Goal: Information Seeking & Learning: Learn about a topic

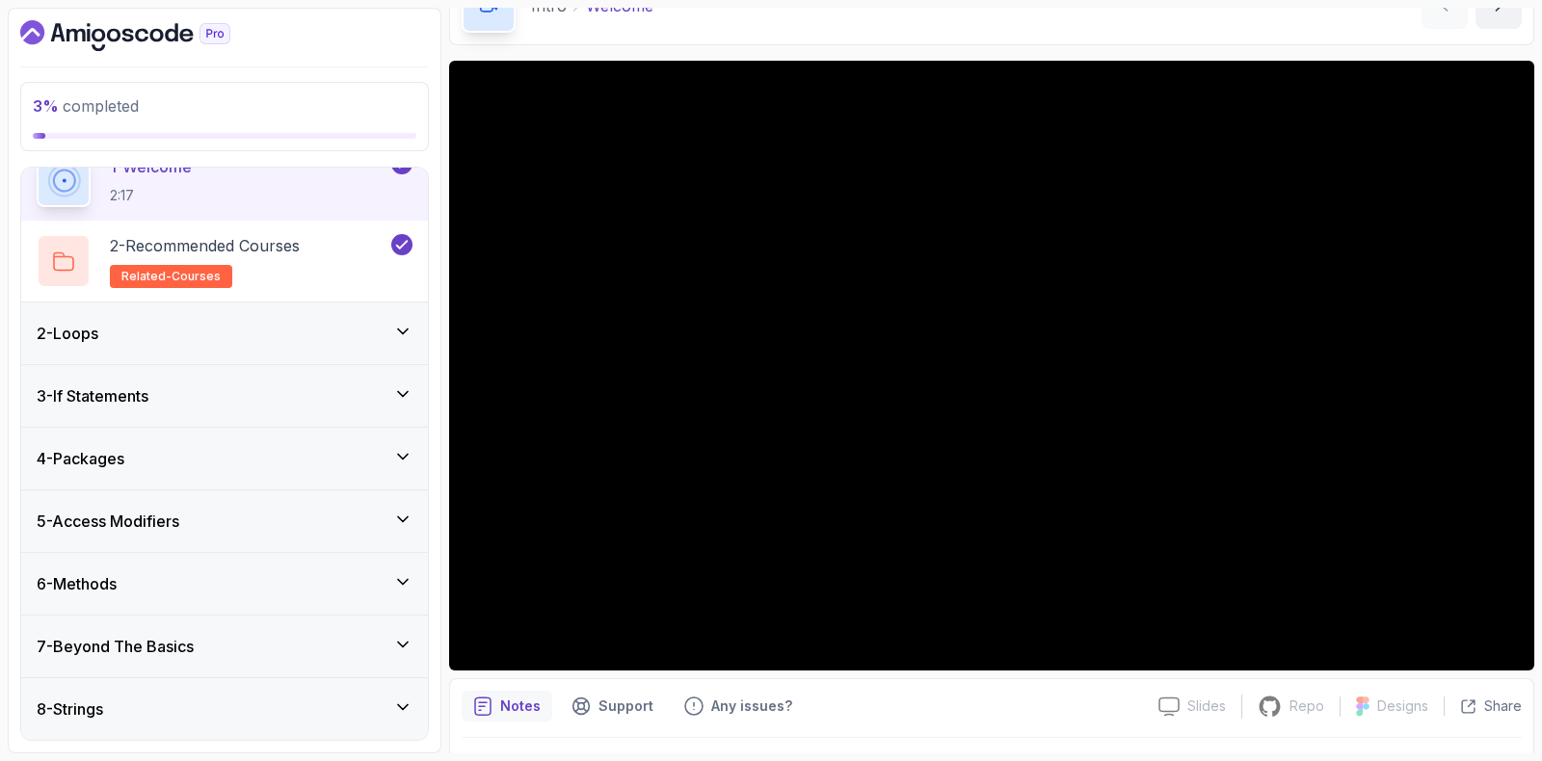
scroll to position [119, 0]
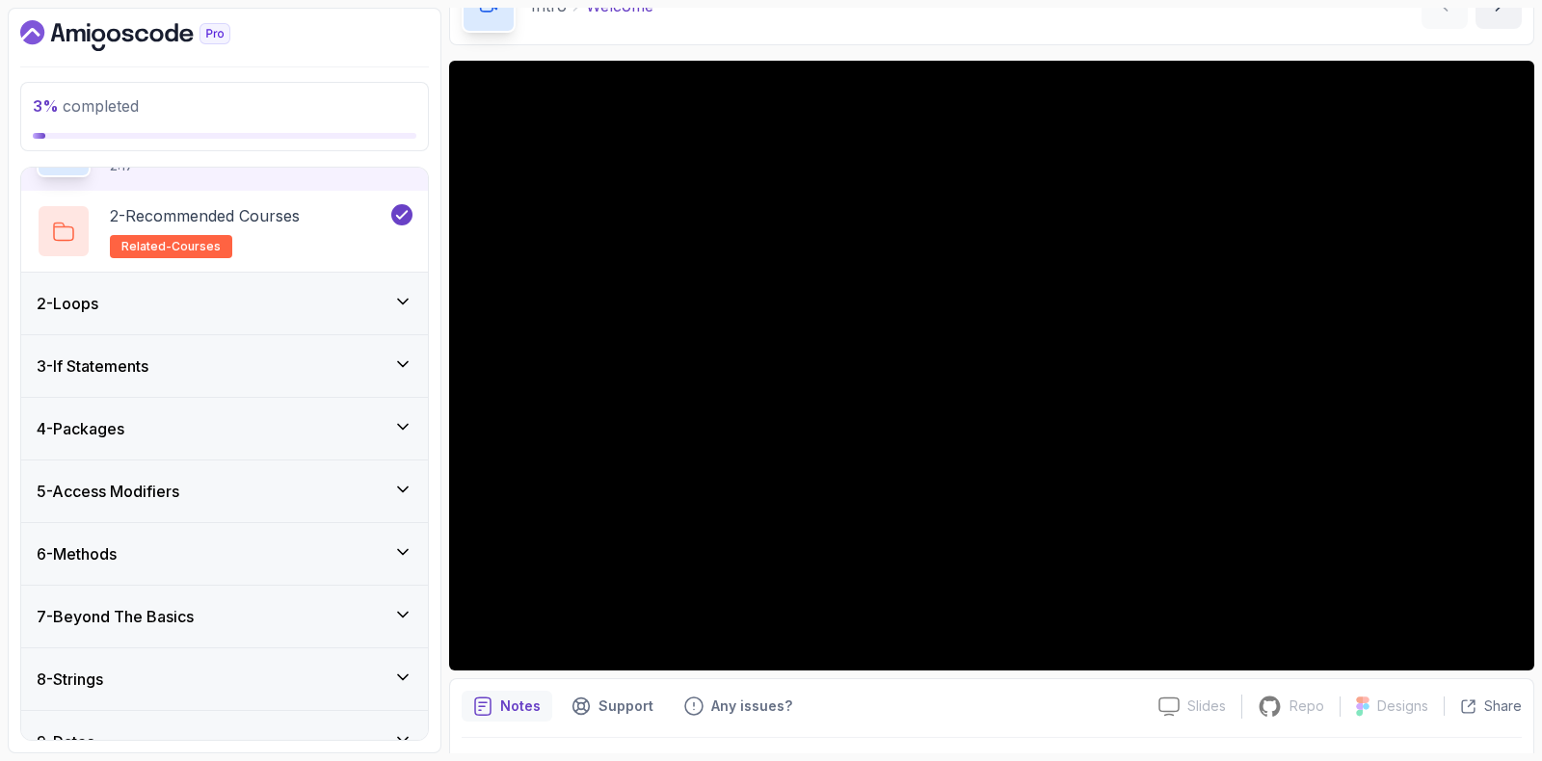
click at [154, 474] on div "5 - Access Modifiers" at bounding box center [224, 492] width 407 height 62
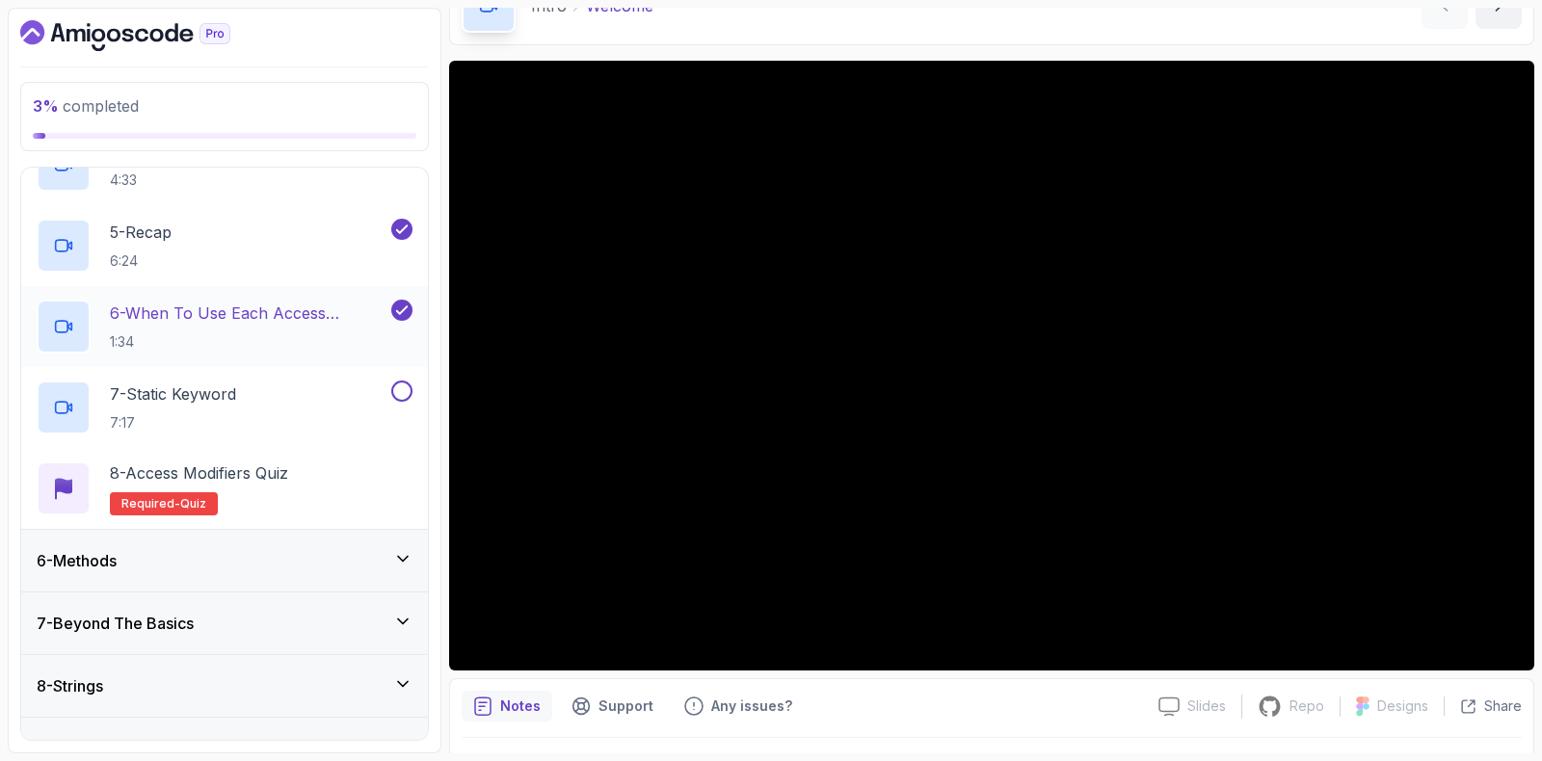
scroll to position [564, 0]
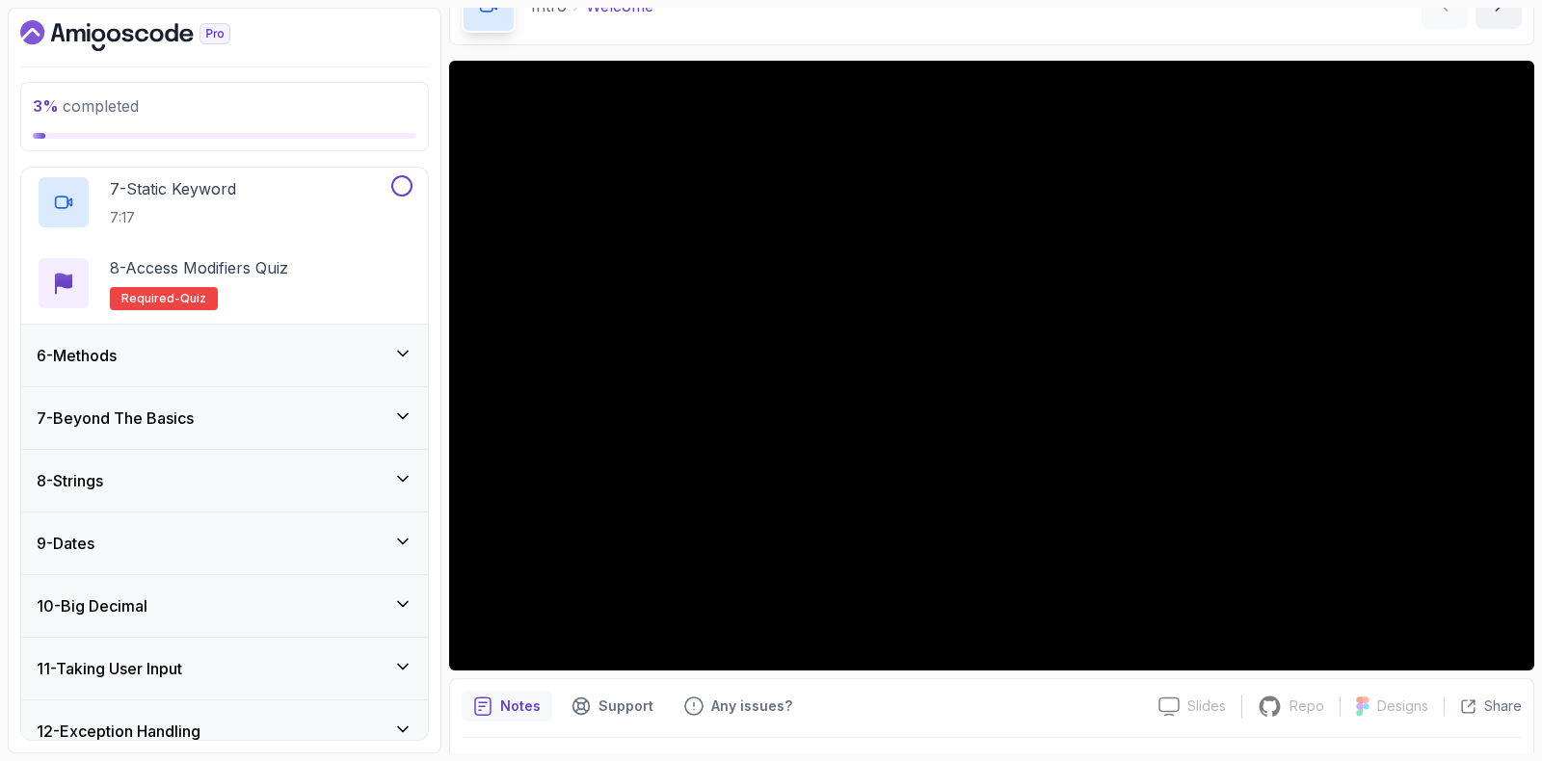
click at [117, 351] on h3 "6 - Methods" at bounding box center [77, 355] width 80 height 23
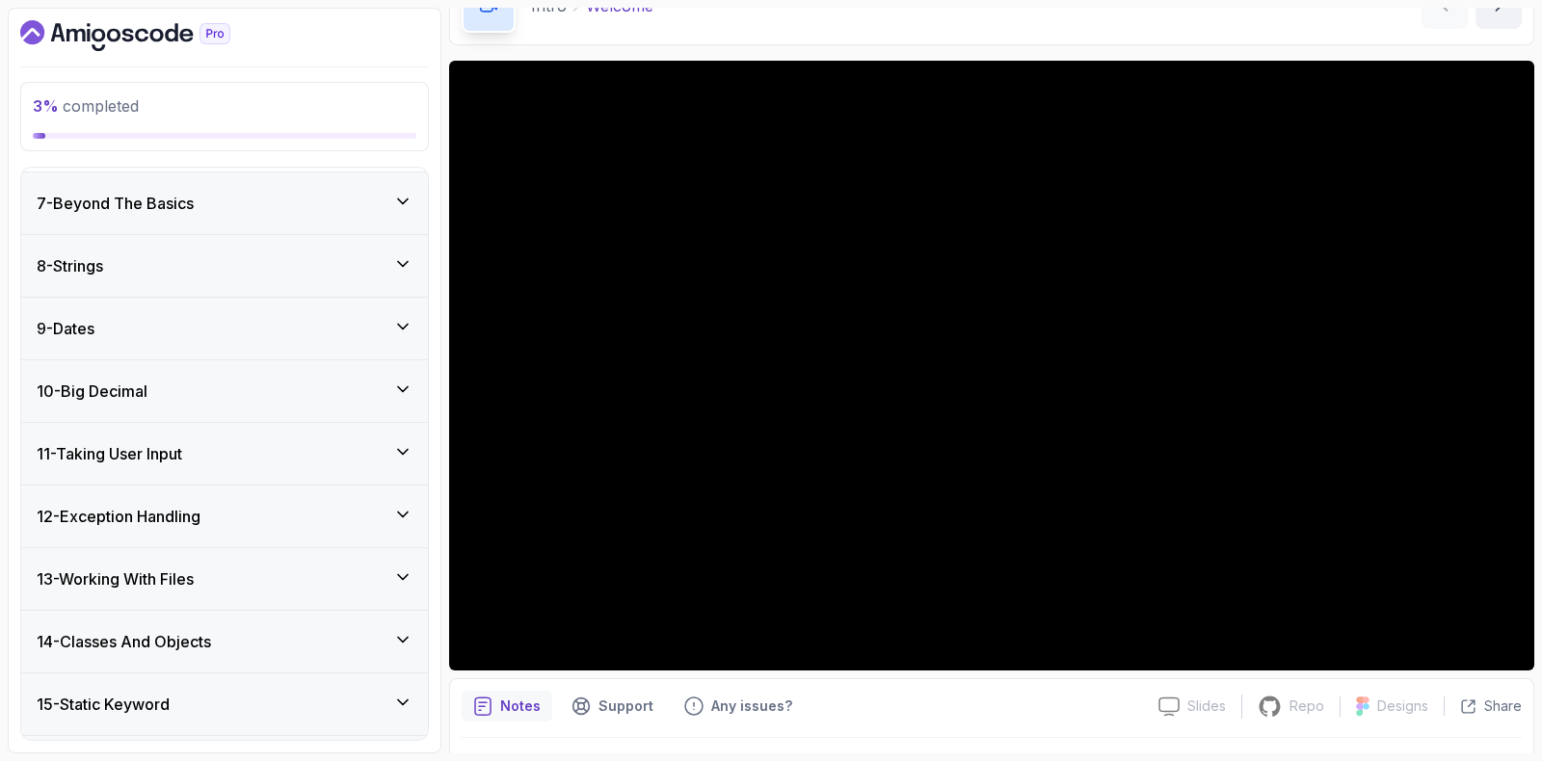
click at [179, 192] on h3 "7 - Beyond The Basics" at bounding box center [115, 203] width 157 height 23
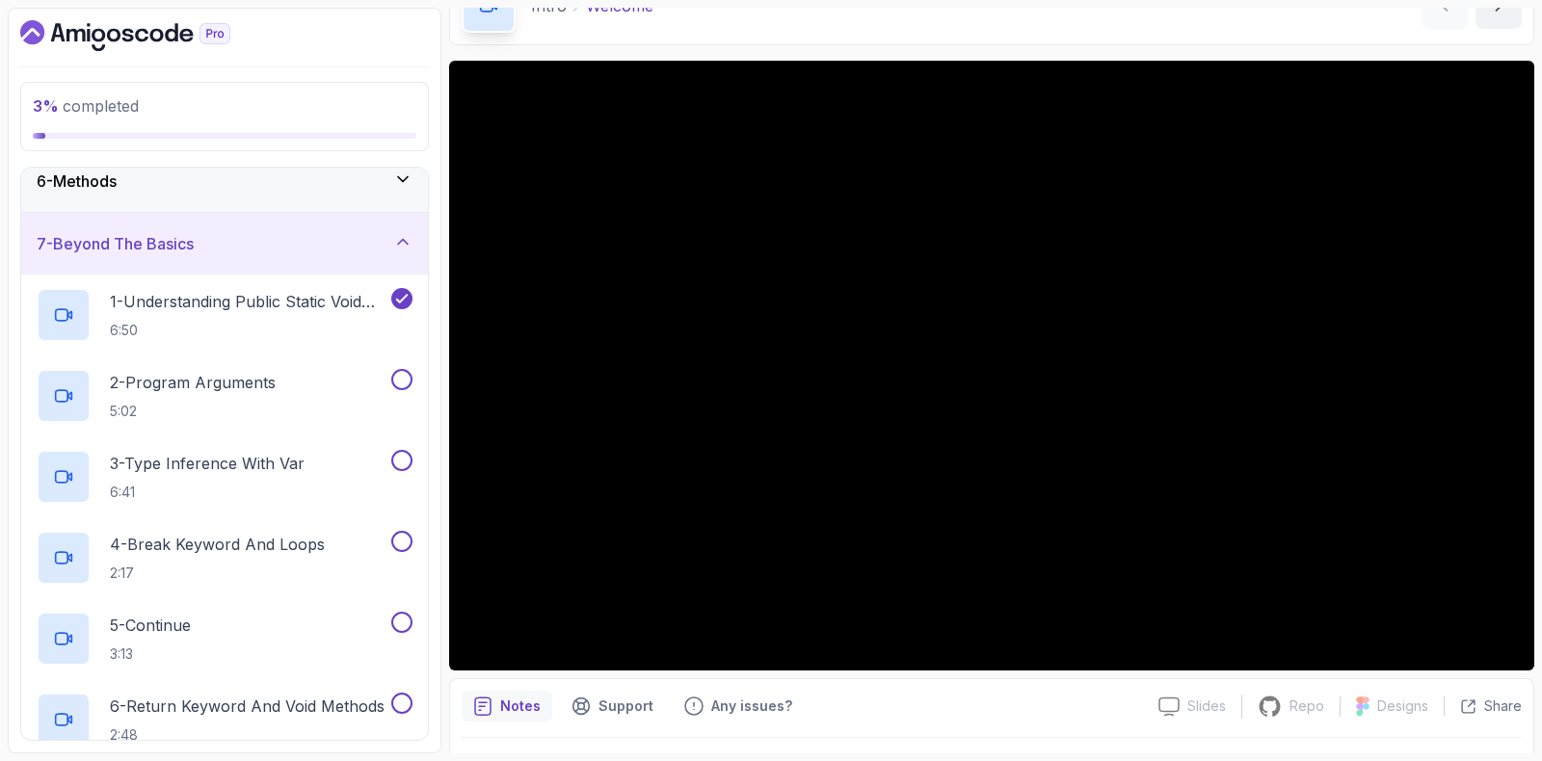
scroll to position [219, 0]
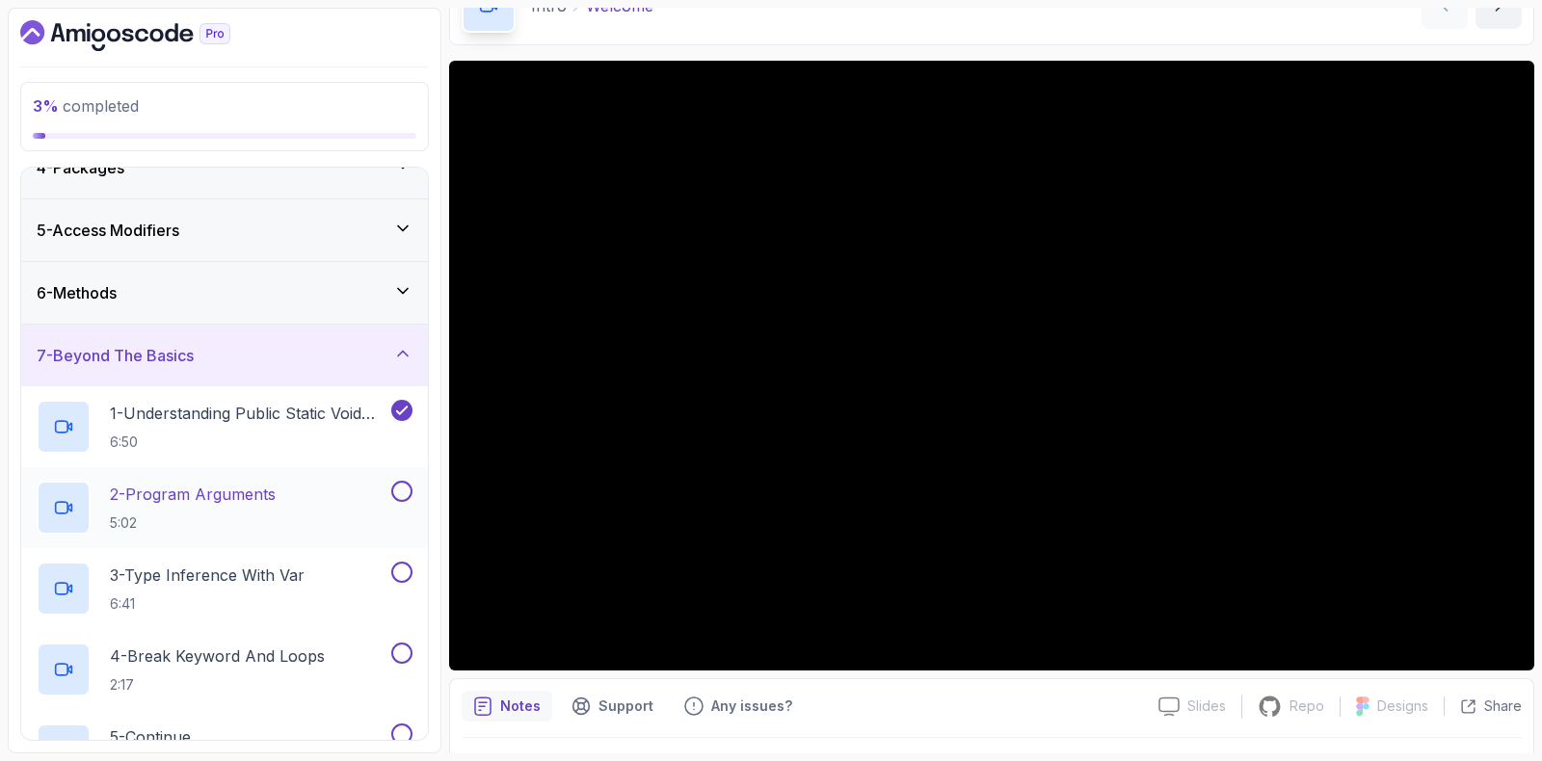
click at [162, 505] on h2 "2 - Program Arguments 5:02" at bounding box center [193, 508] width 166 height 50
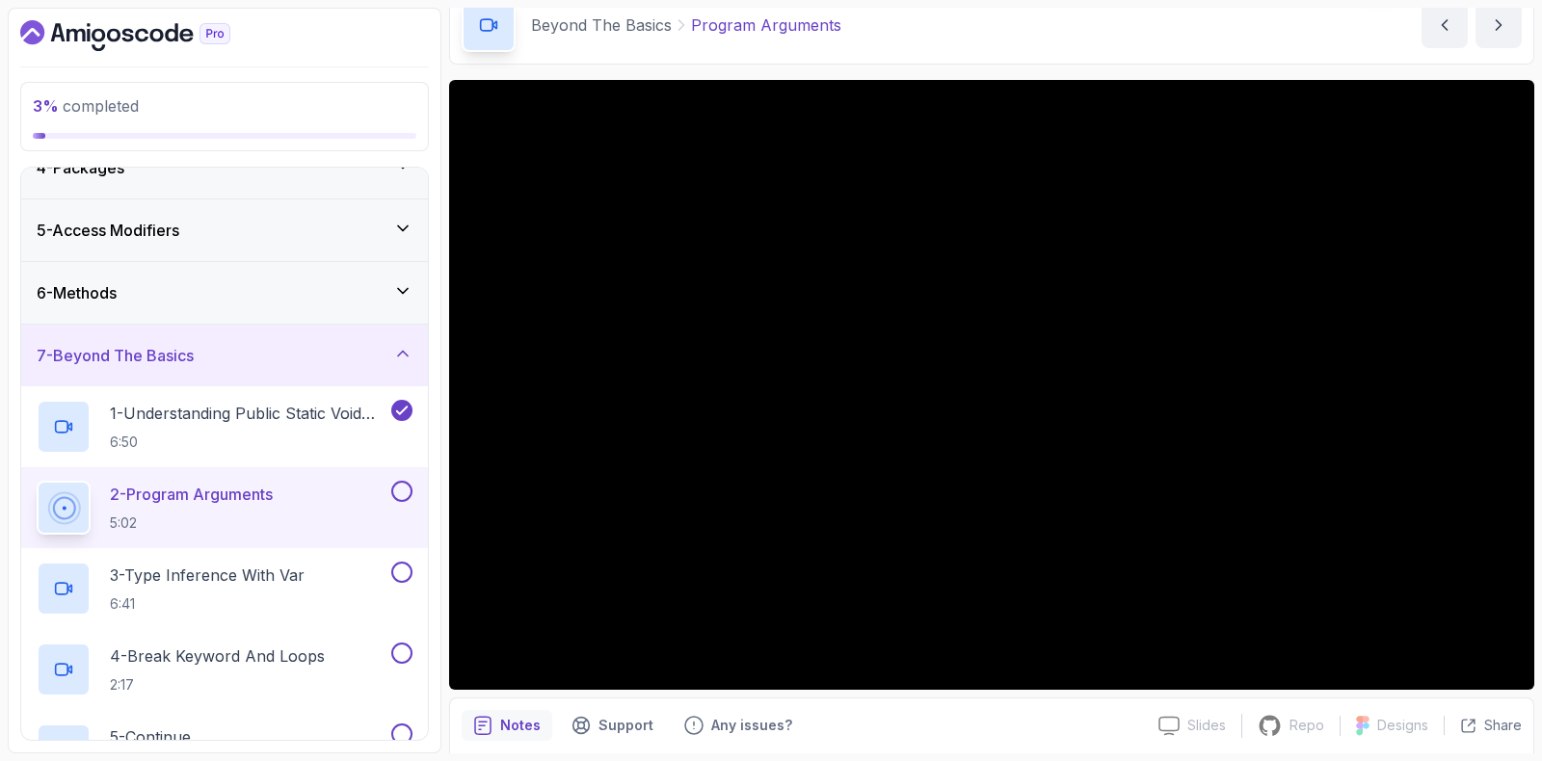
scroll to position [91, 0]
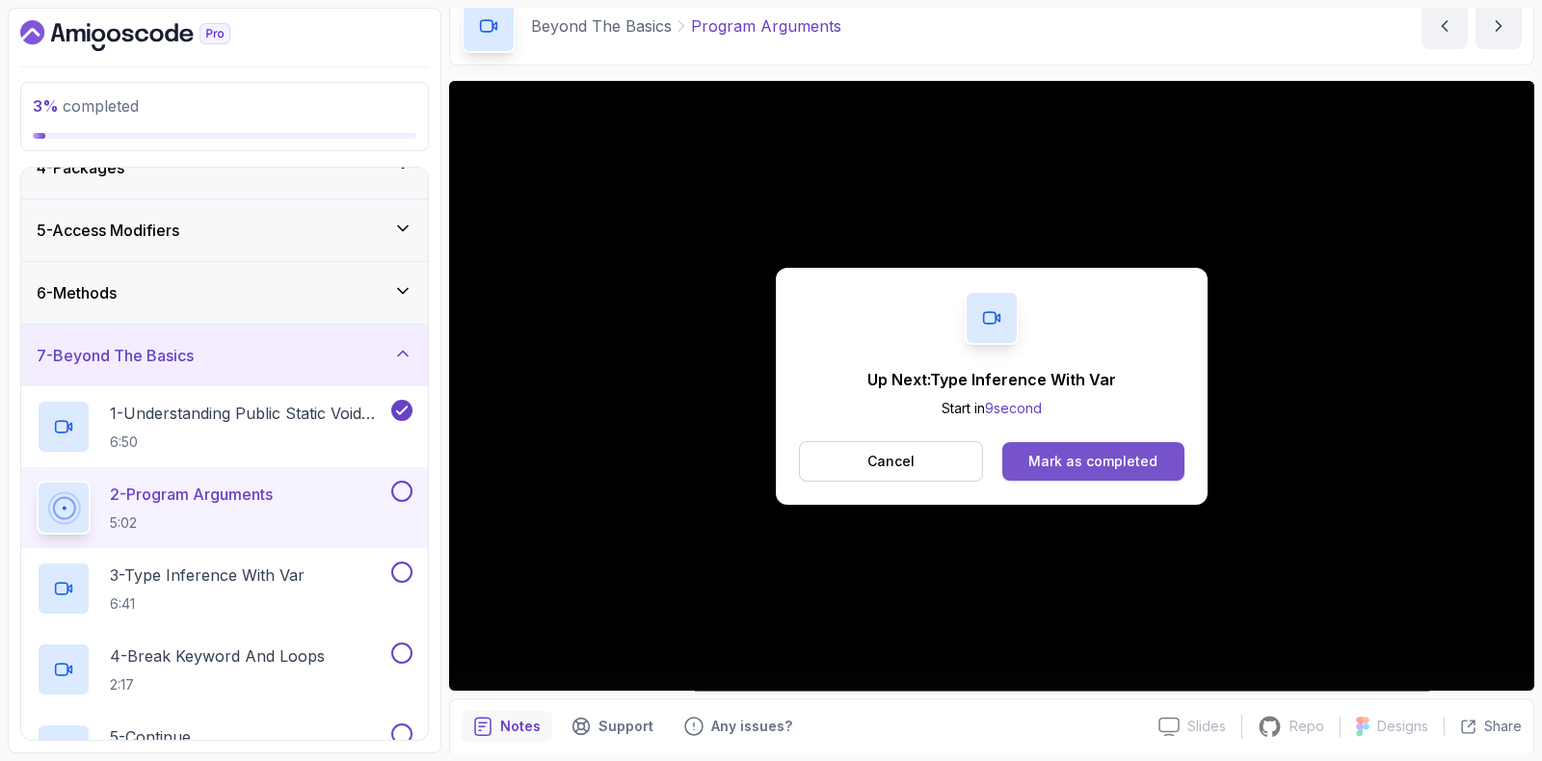
click at [1065, 455] on div "Mark as completed" at bounding box center [1092, 461] width 129 height 19
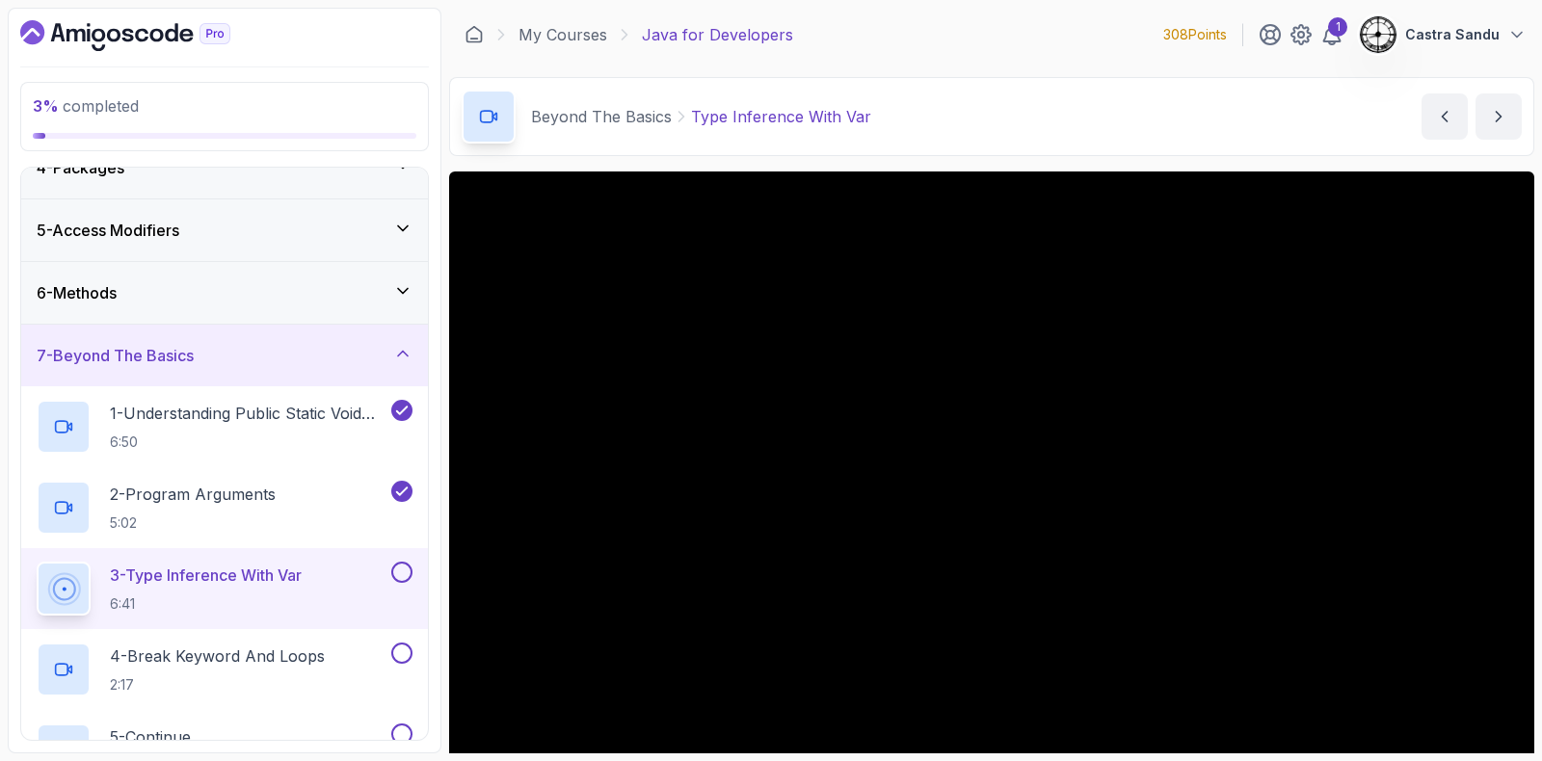
scroll to position [119, 0]
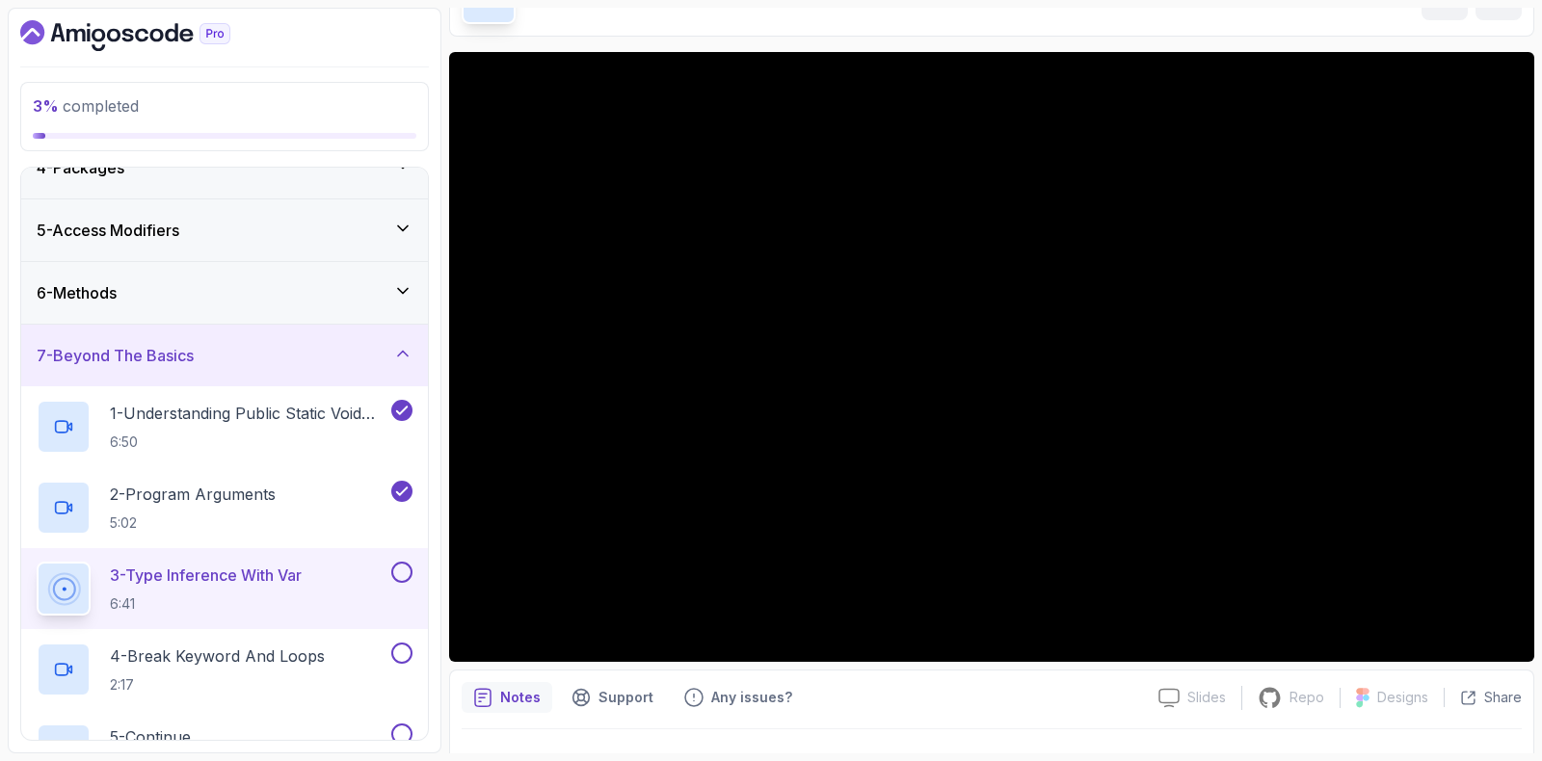
click at [413, 568] on div "3 - Type Inference With Var 6:41" at bounding box center [224, 588] width 407 height 81
click at [398, 579] on button at bounding box center [401, 572] width 21 height 21
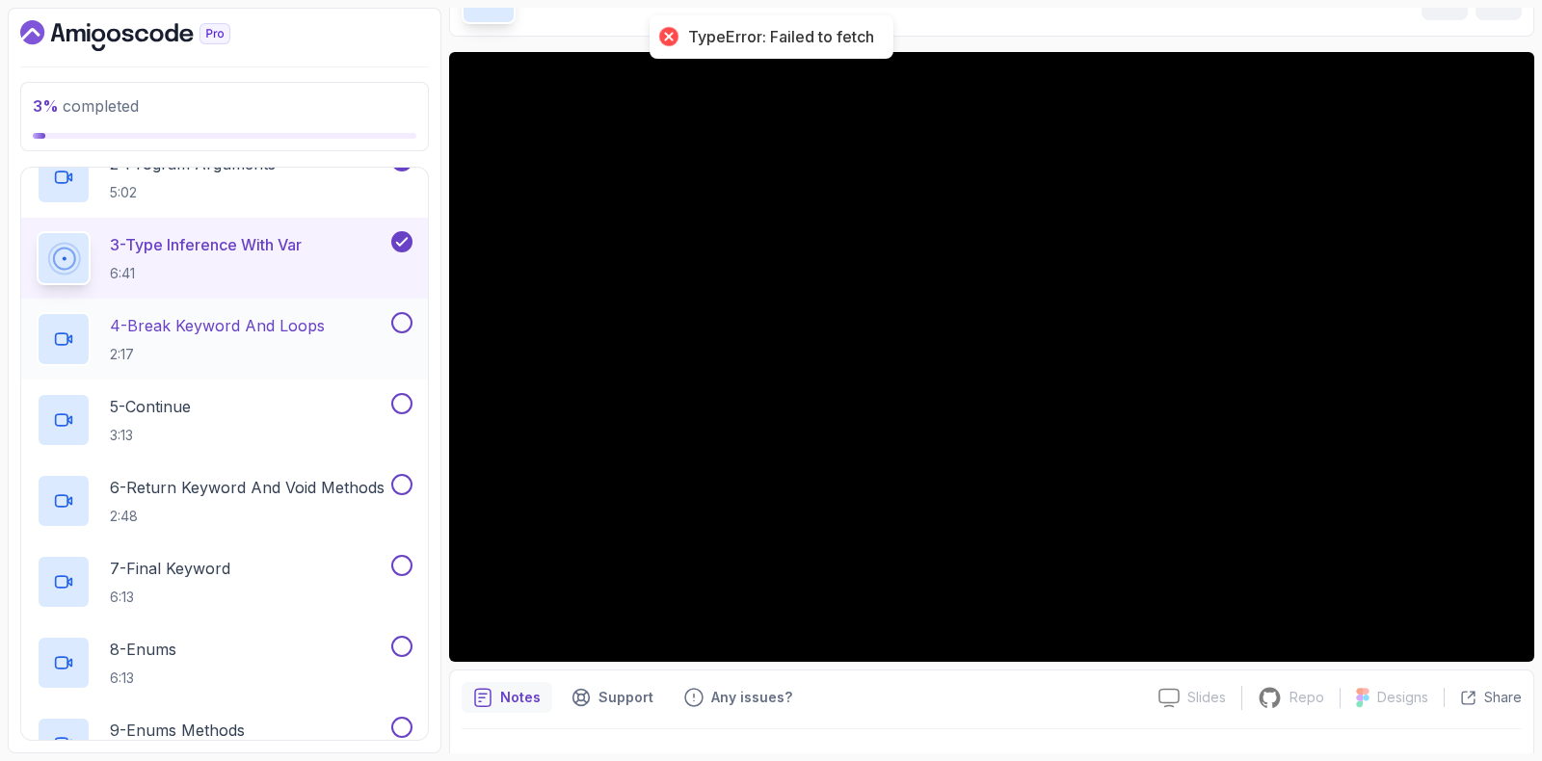
scroll to position [580, 0]
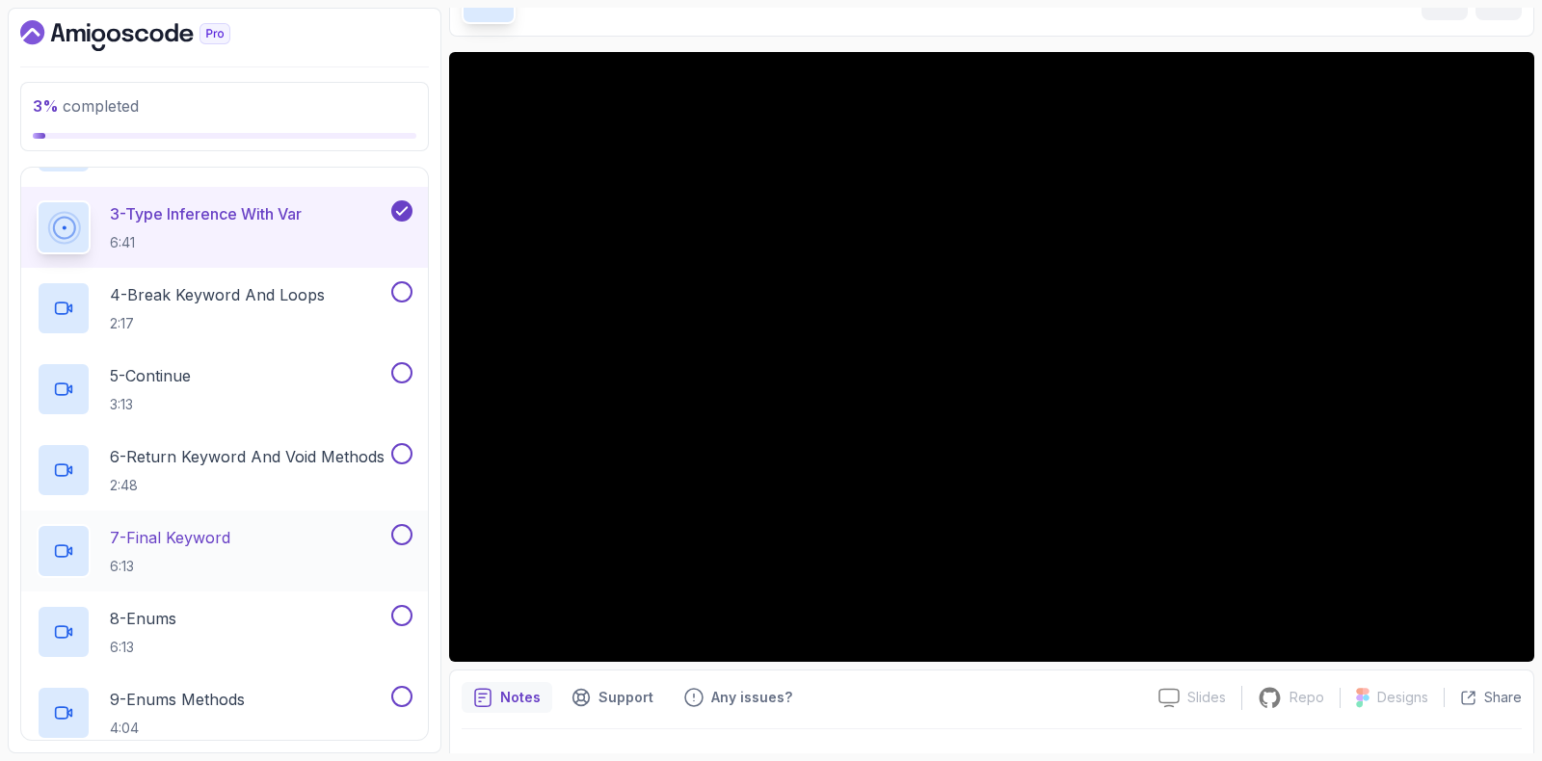
click at [219, 541] on p "7 - Final Keyword" at bounding box center [170, 537] width 120 height 23
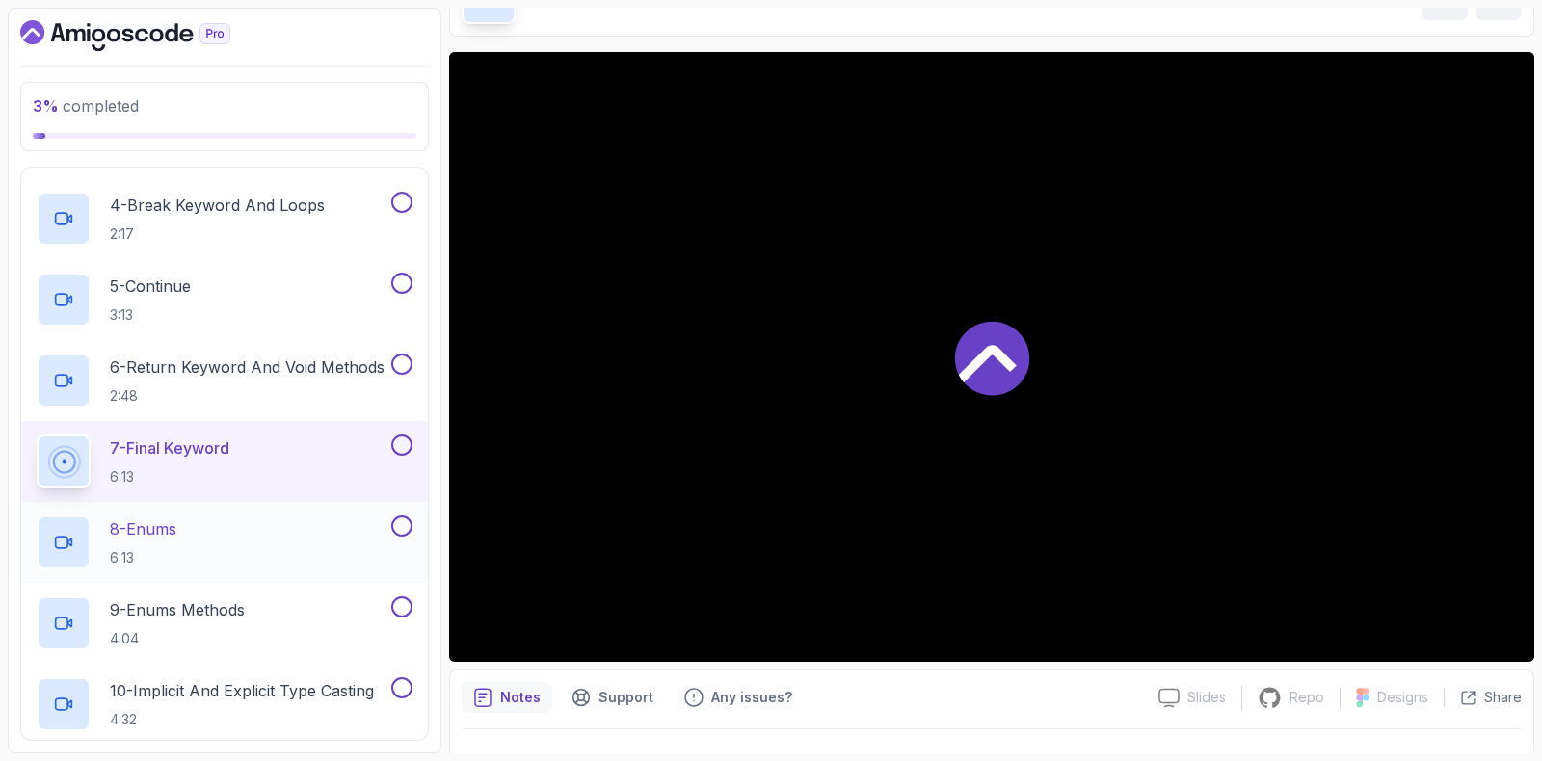
scroll to position [701, 0]
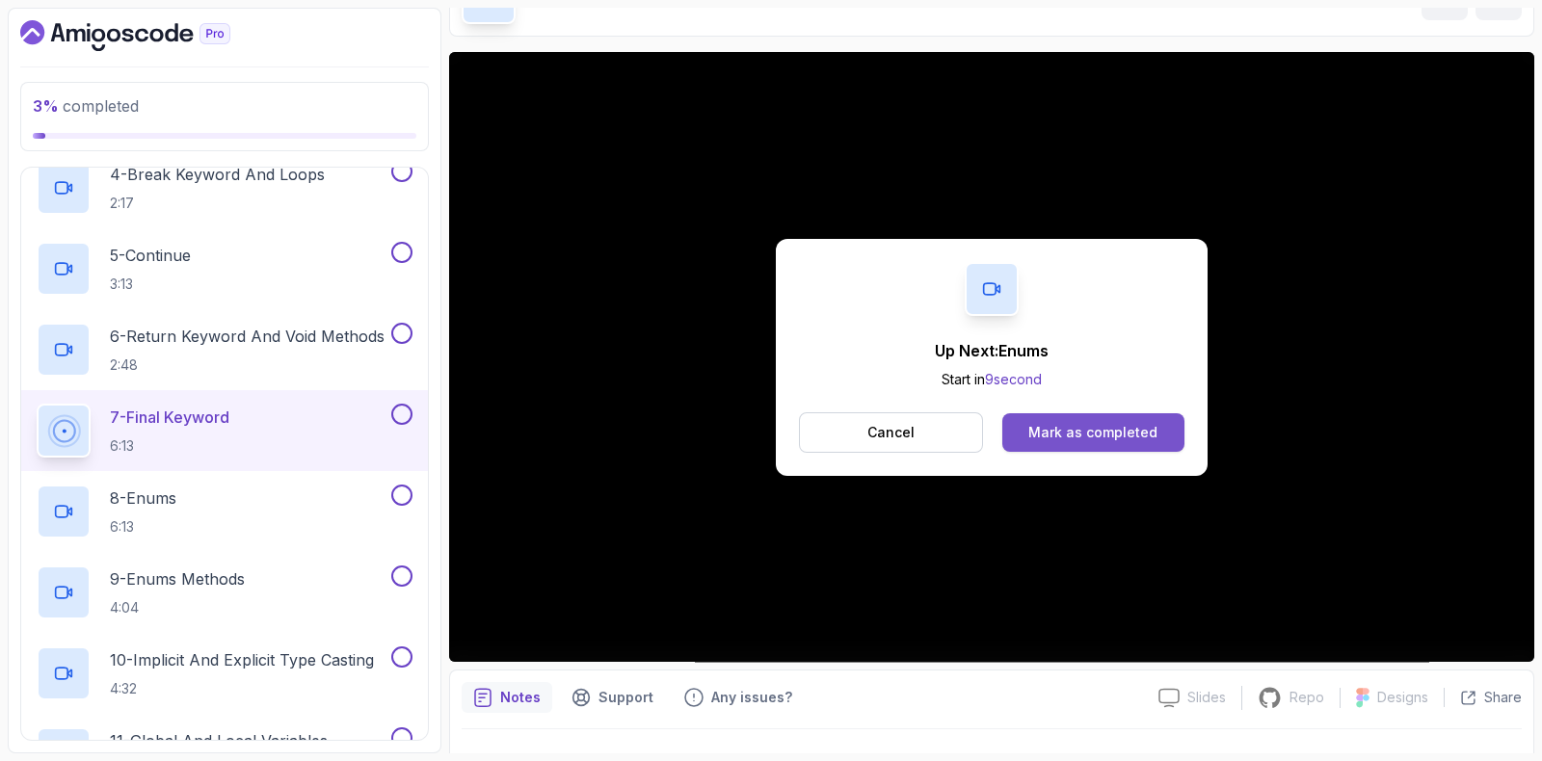
click at [1147, 428] on div "Mark as completed" at bounding box center [1092, 432] width 129 height 19
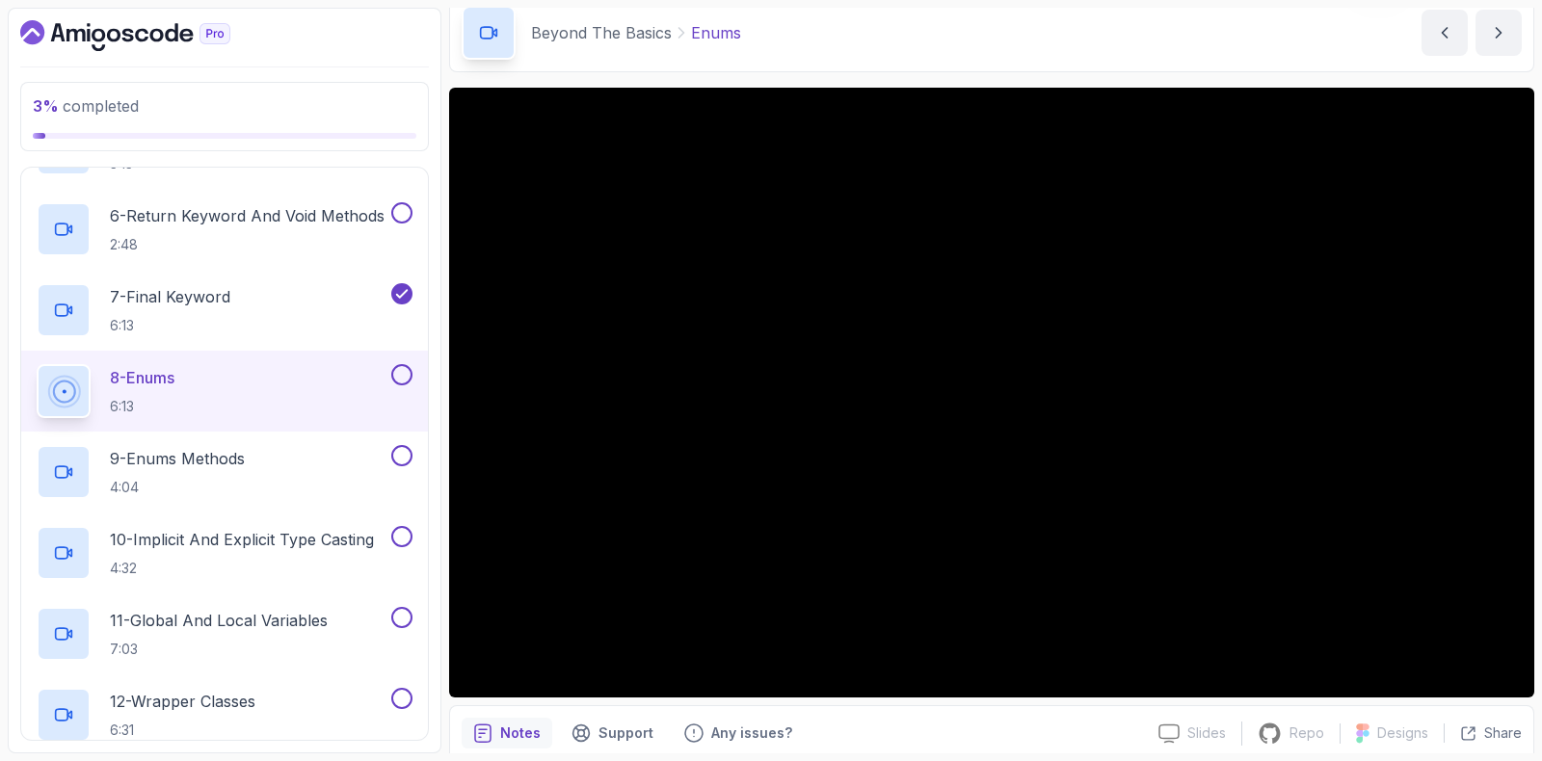
scroll to position [119, 0]
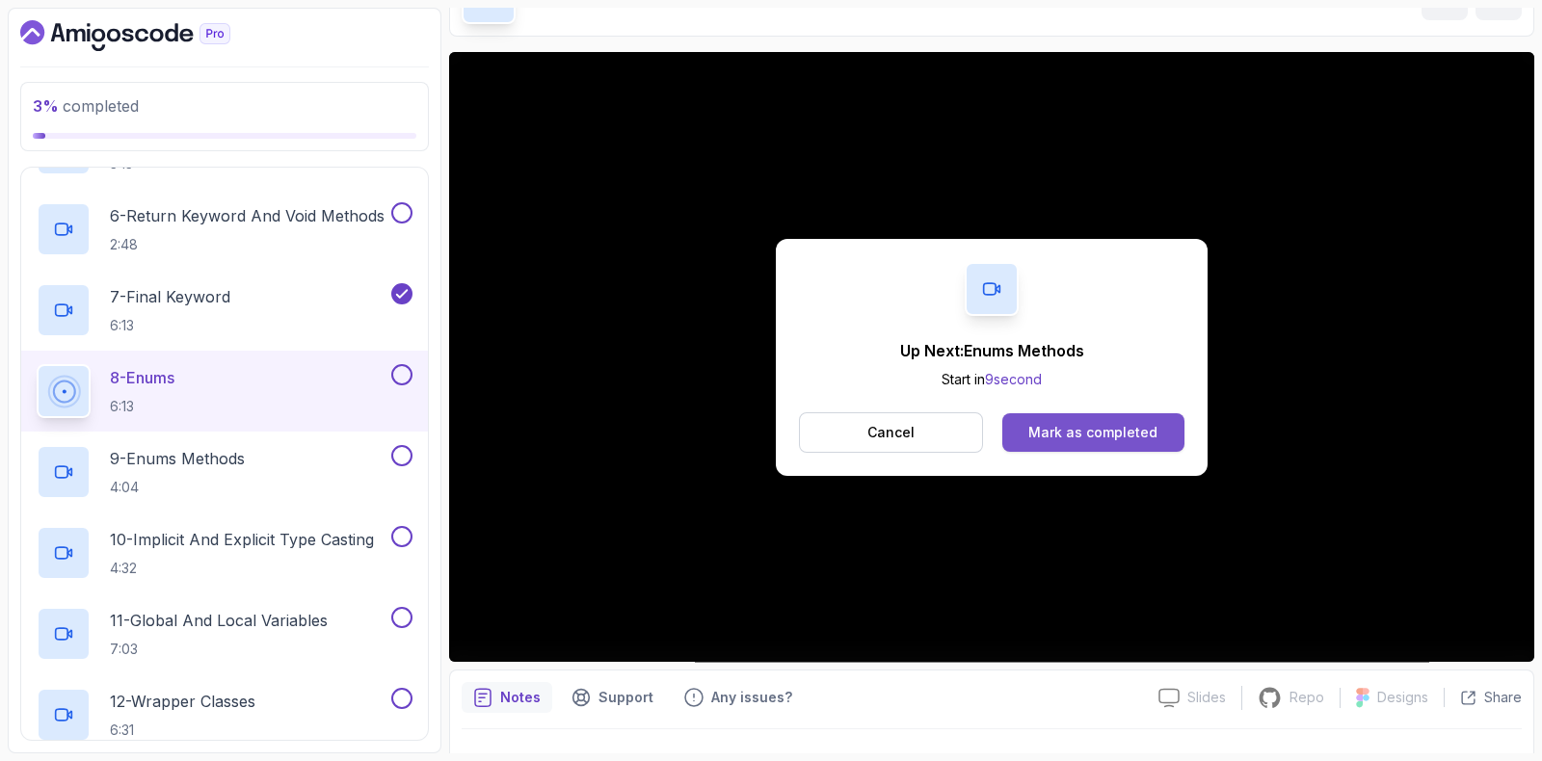
click at [1113, 435] on div "Mark as completed" at bounding box center [1092, 432] width 129 height 19
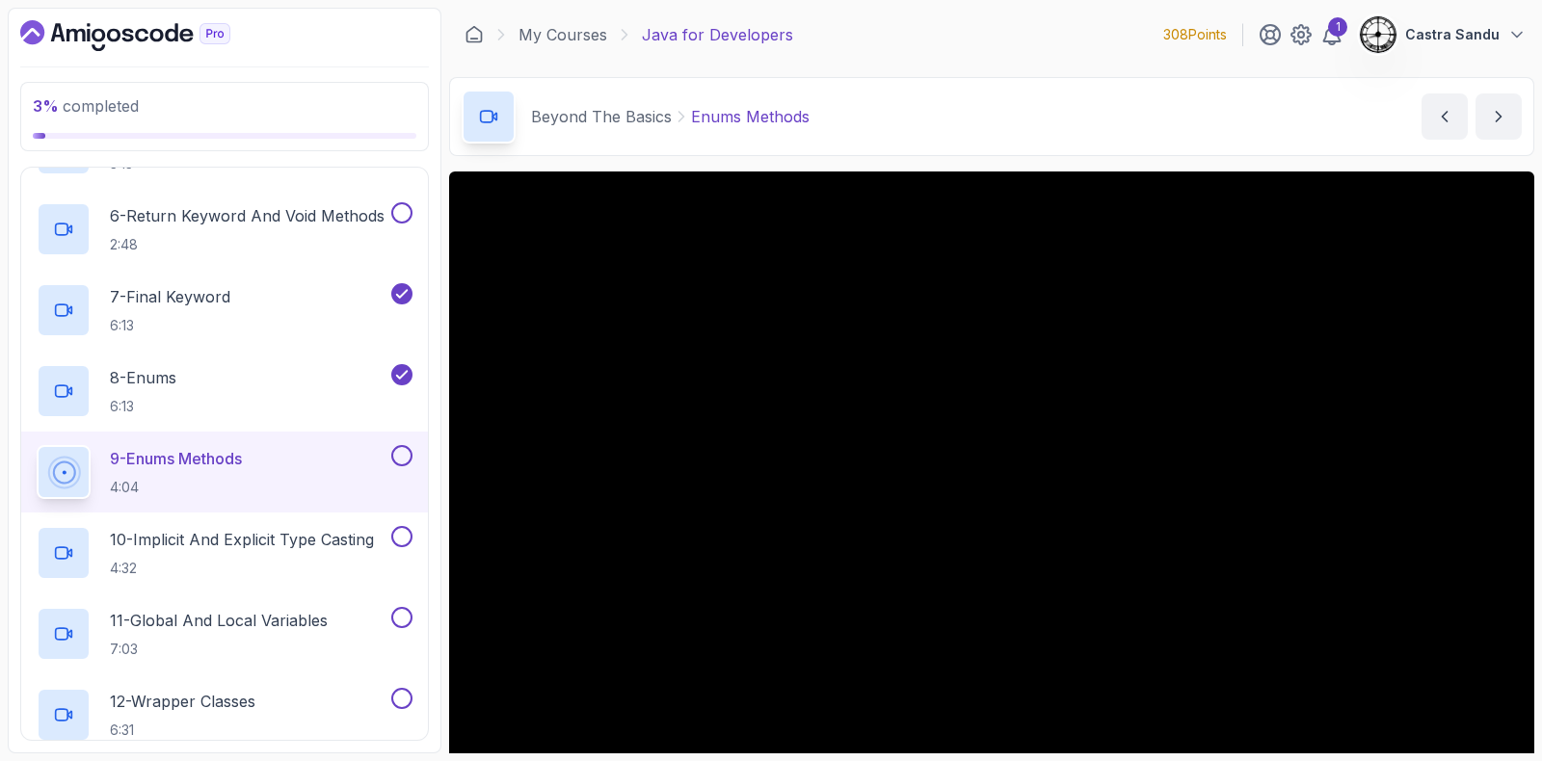
drag, startPoint x: 1540, startPoint y: 168, endPoint x: 1541, endPoint y: 548, distance: 380.6
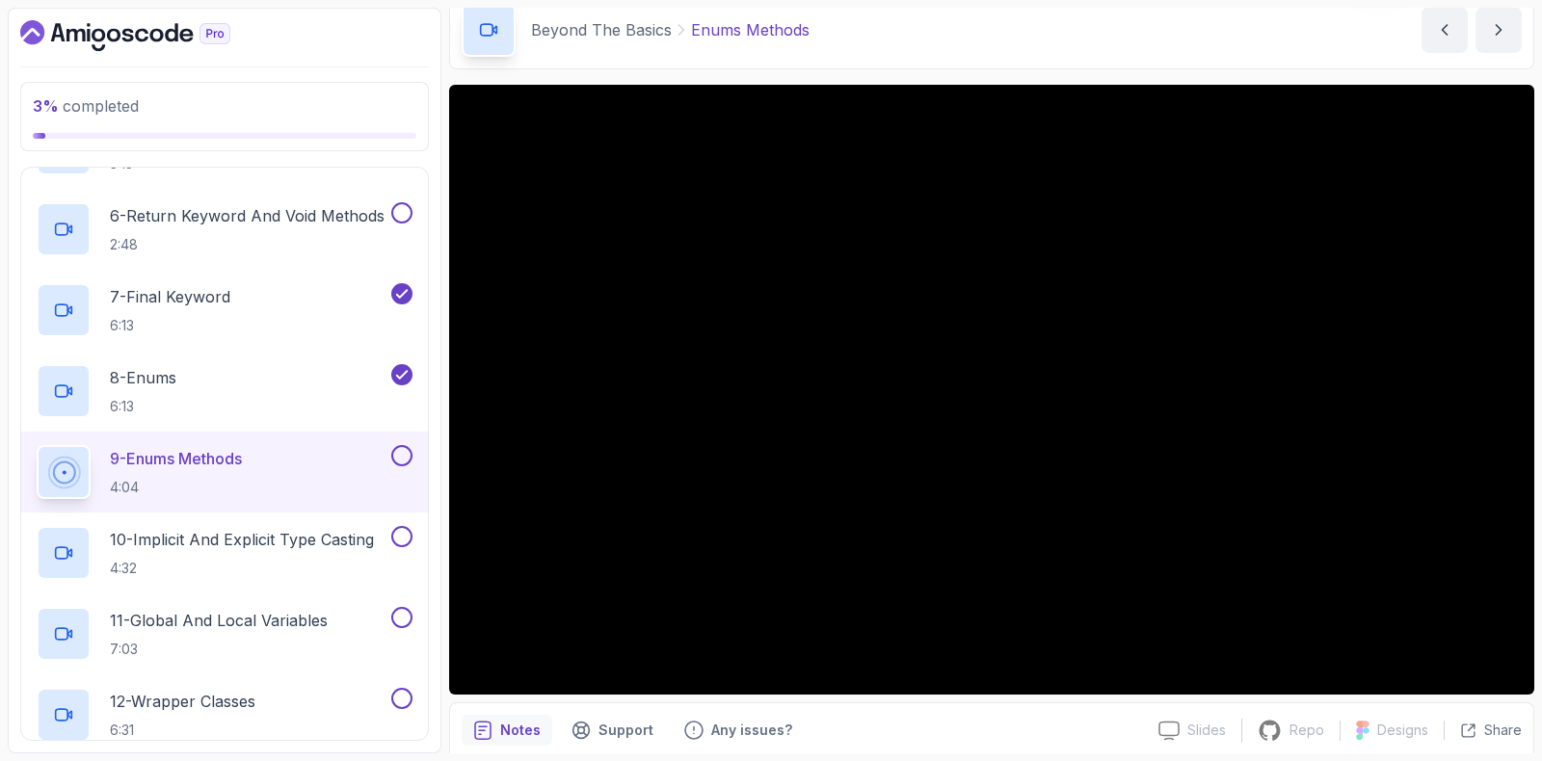
scroll to position [116, 0]
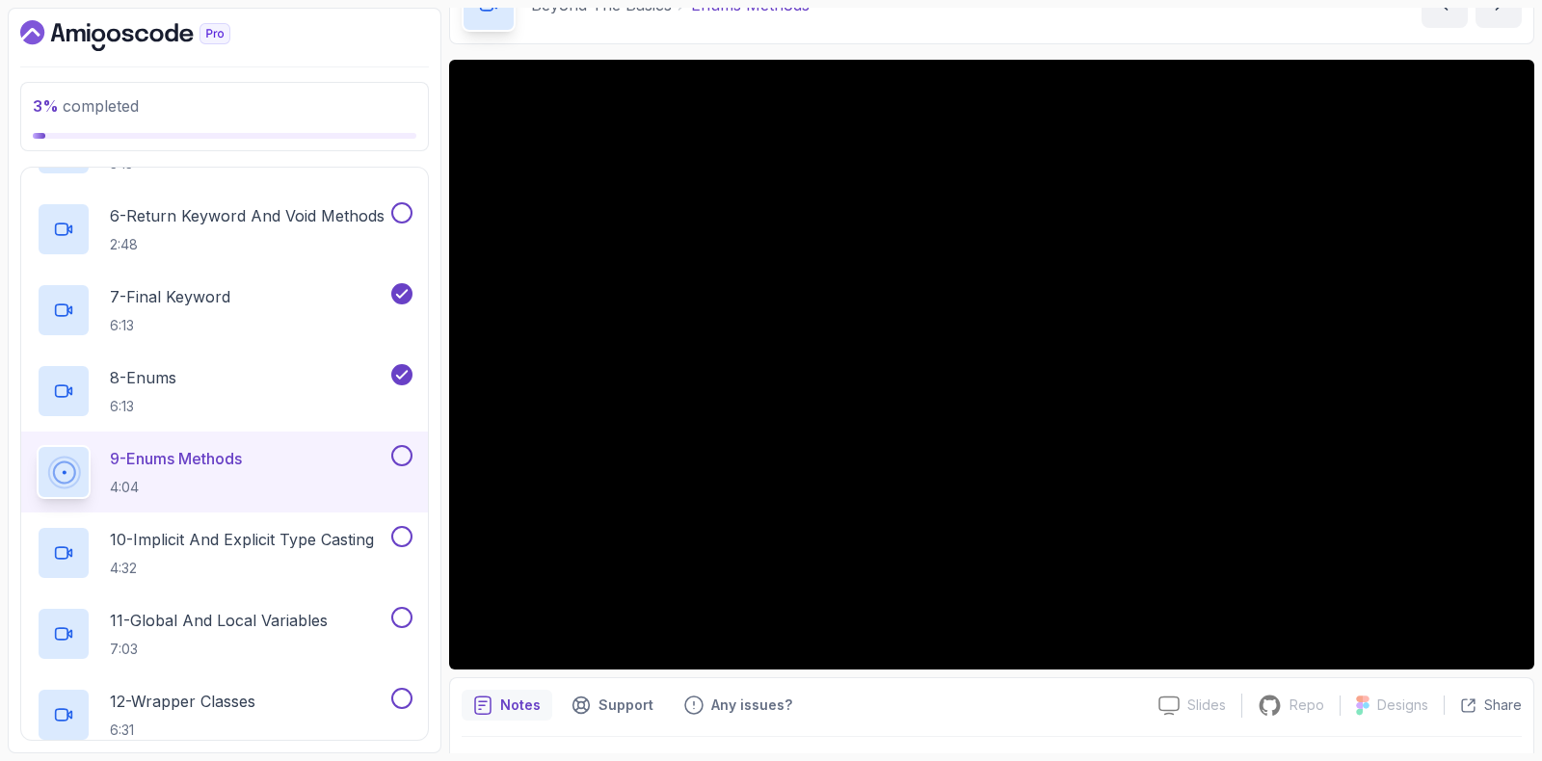
drag, startPoint x: 853, startPoint y: 68, endPoint x: 838, endPoint y: 129, distance: 62.4
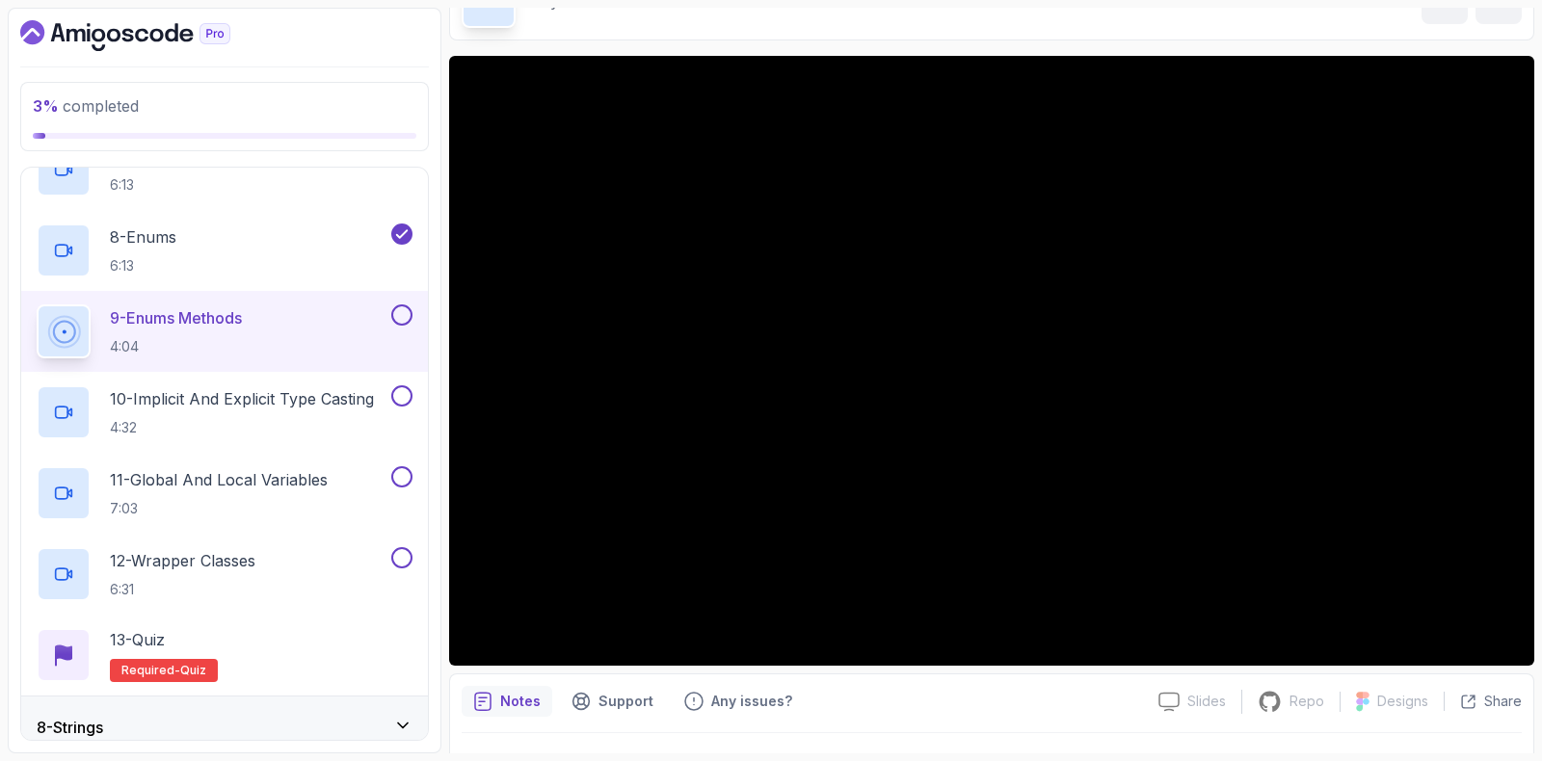
scroll to position [941, 0]
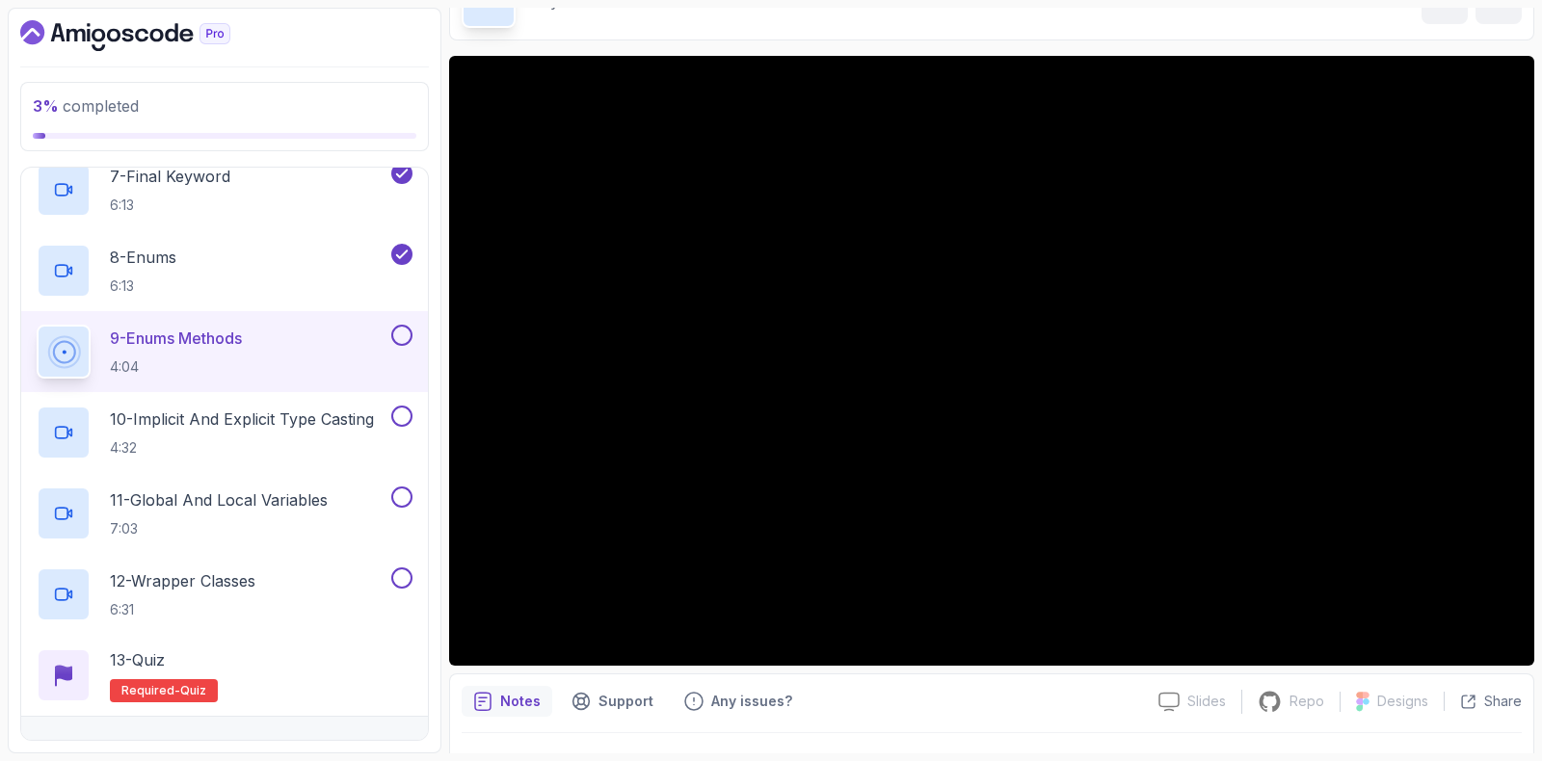
click at [403, 328] on button at bounding box center [401, 335] width 21 height 21
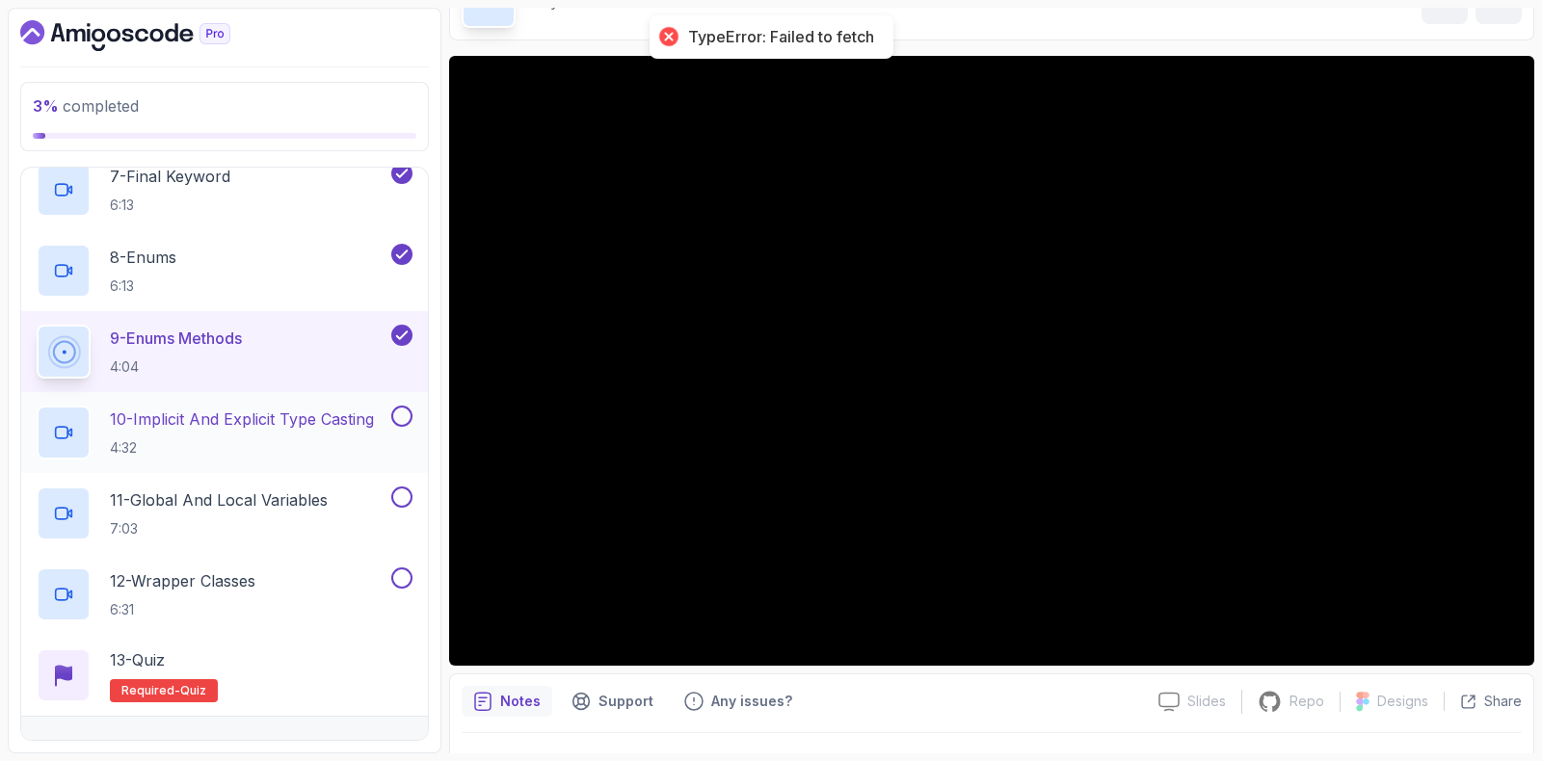
click at [301, 422] on p "10 - Implicit And Explicit Type Casting" at bounding box center [242, 419] width 264 height 23
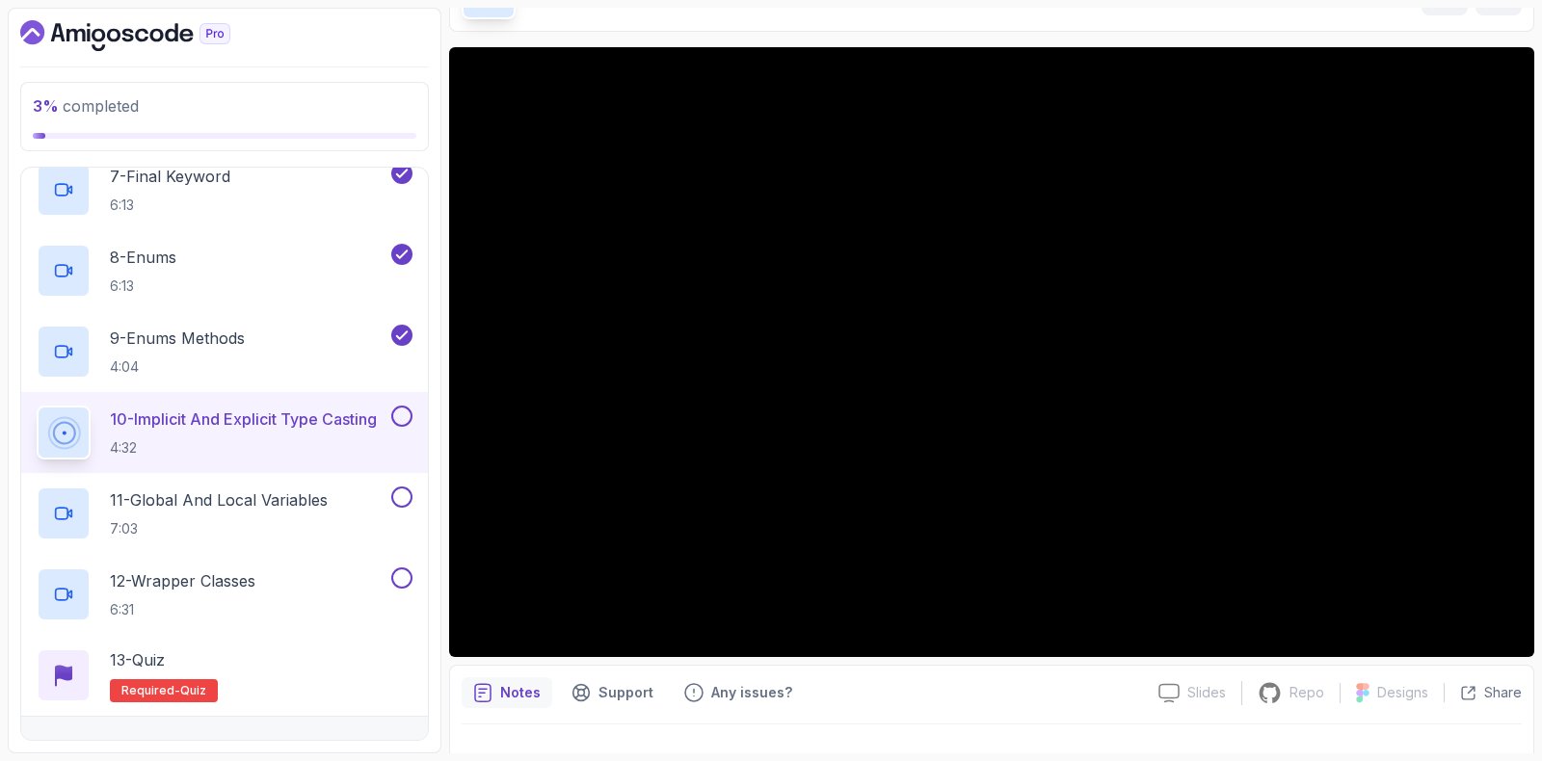
scroll to position [125, 0]
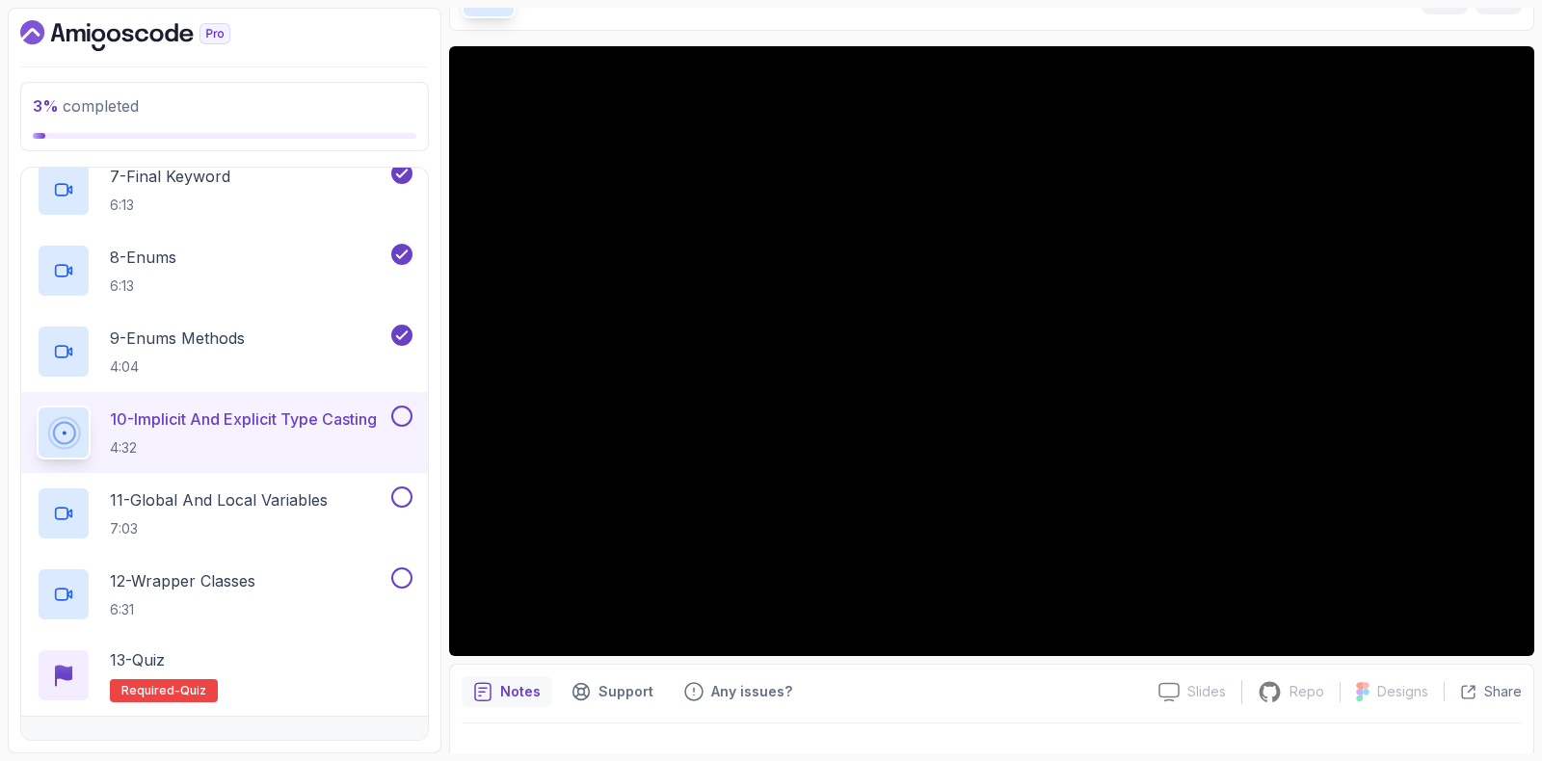
click at [37, 406] on button "10 - Implicit And Explicit Type Casting 4:32" at bounding box center [225, 433] width 376 height 54
click at [400, 414] on button at bounding box center [401, 416] width 21 height 21
click at [190, 515] on h2 "11 - Global And Local Variables 7:03" at bounding box center [219, 514] width 218 height 50
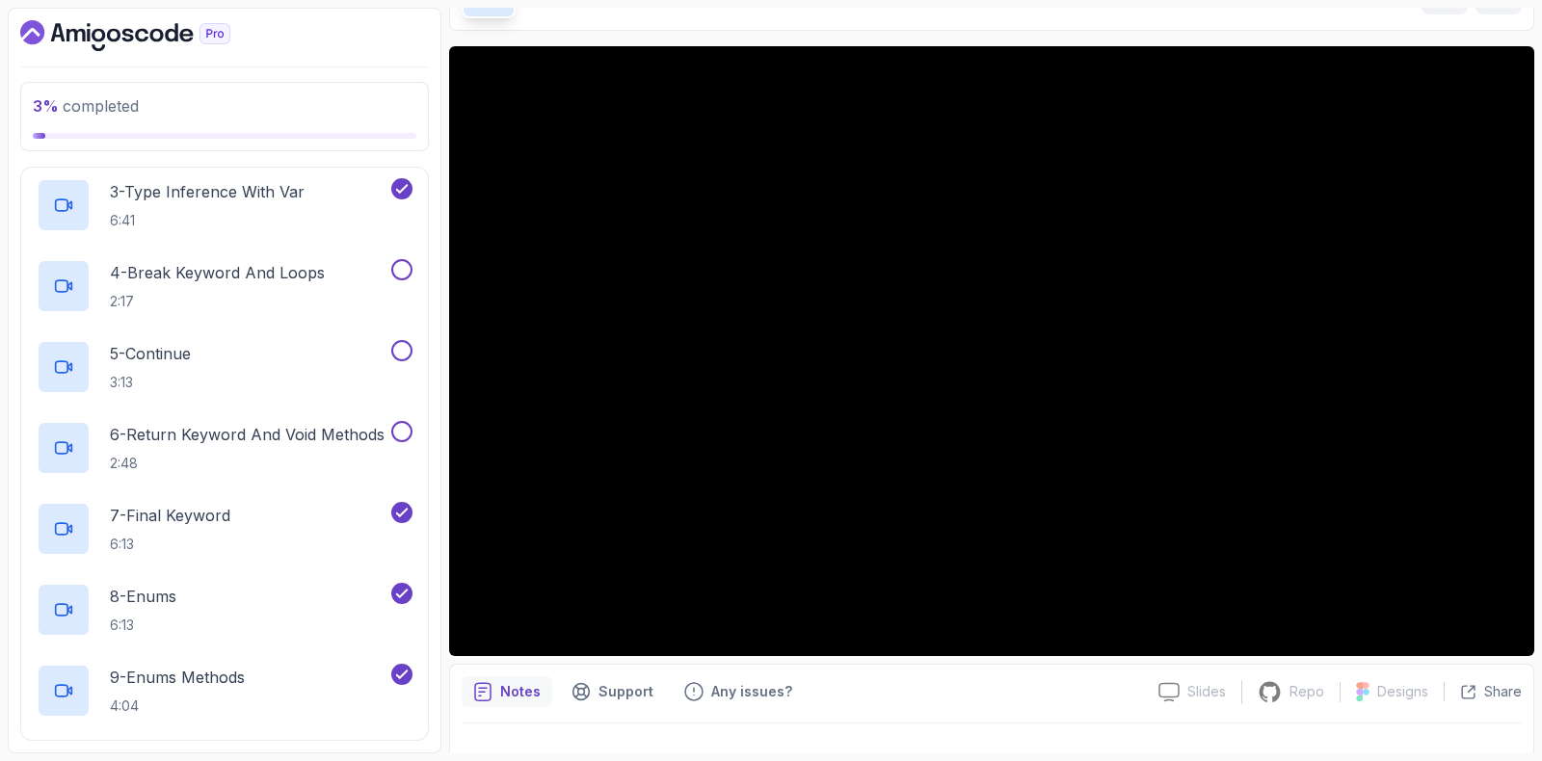
scroll to position [1325, 0]
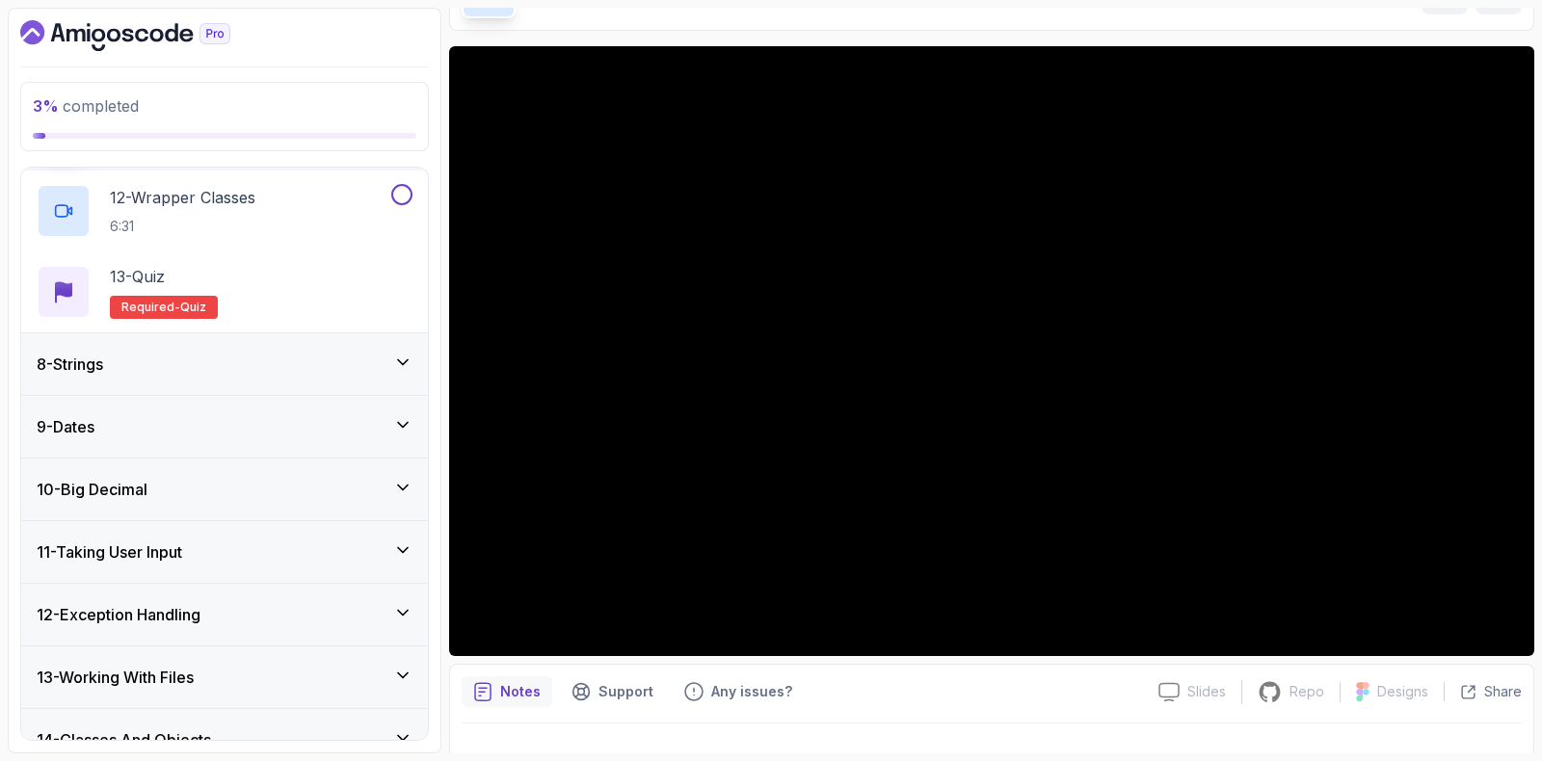
click at [236, 368] on div "8 - Strings" at bounding box center [225, 364] width 376 height 23
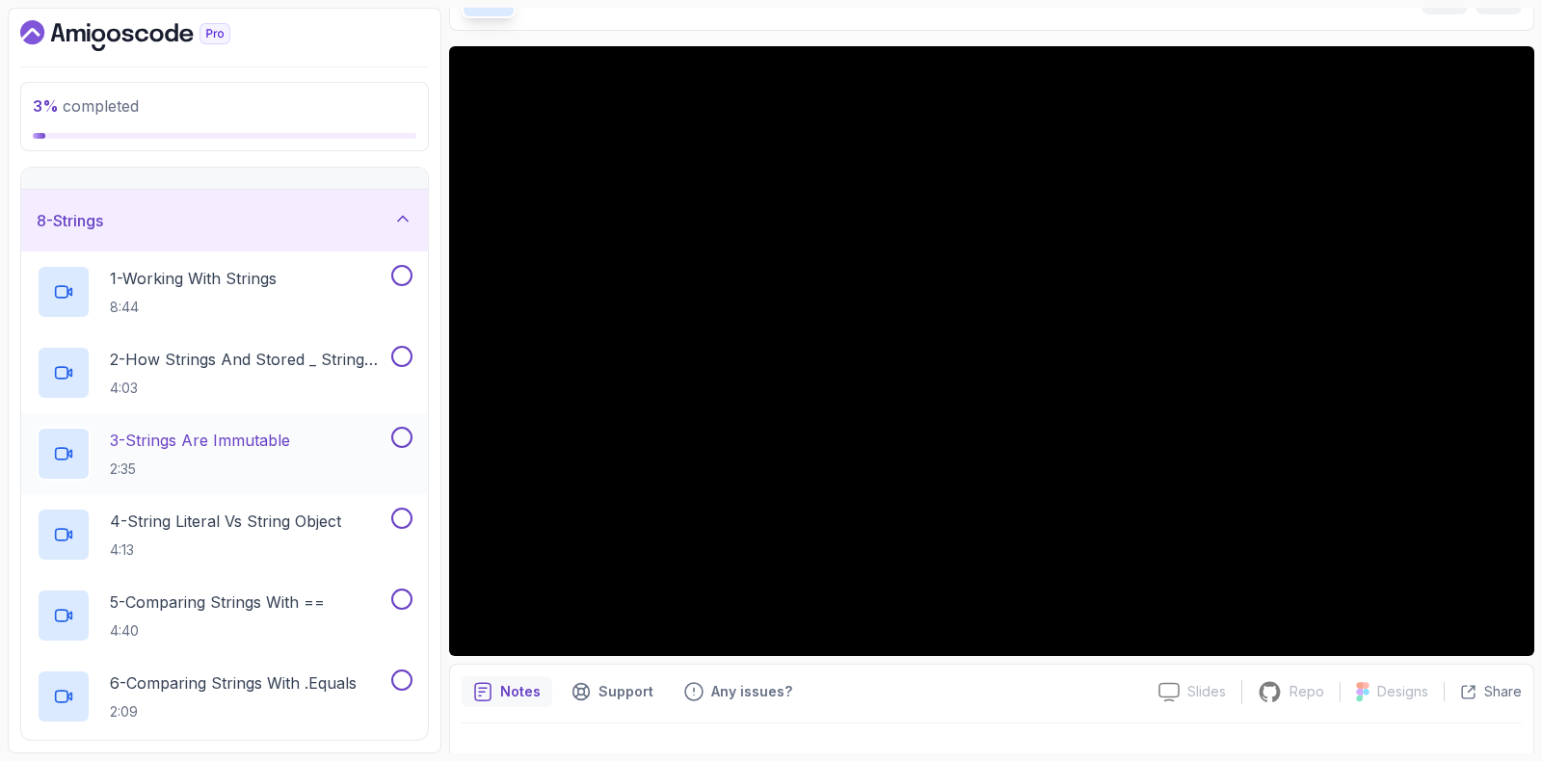
scroll to position [175, 0]
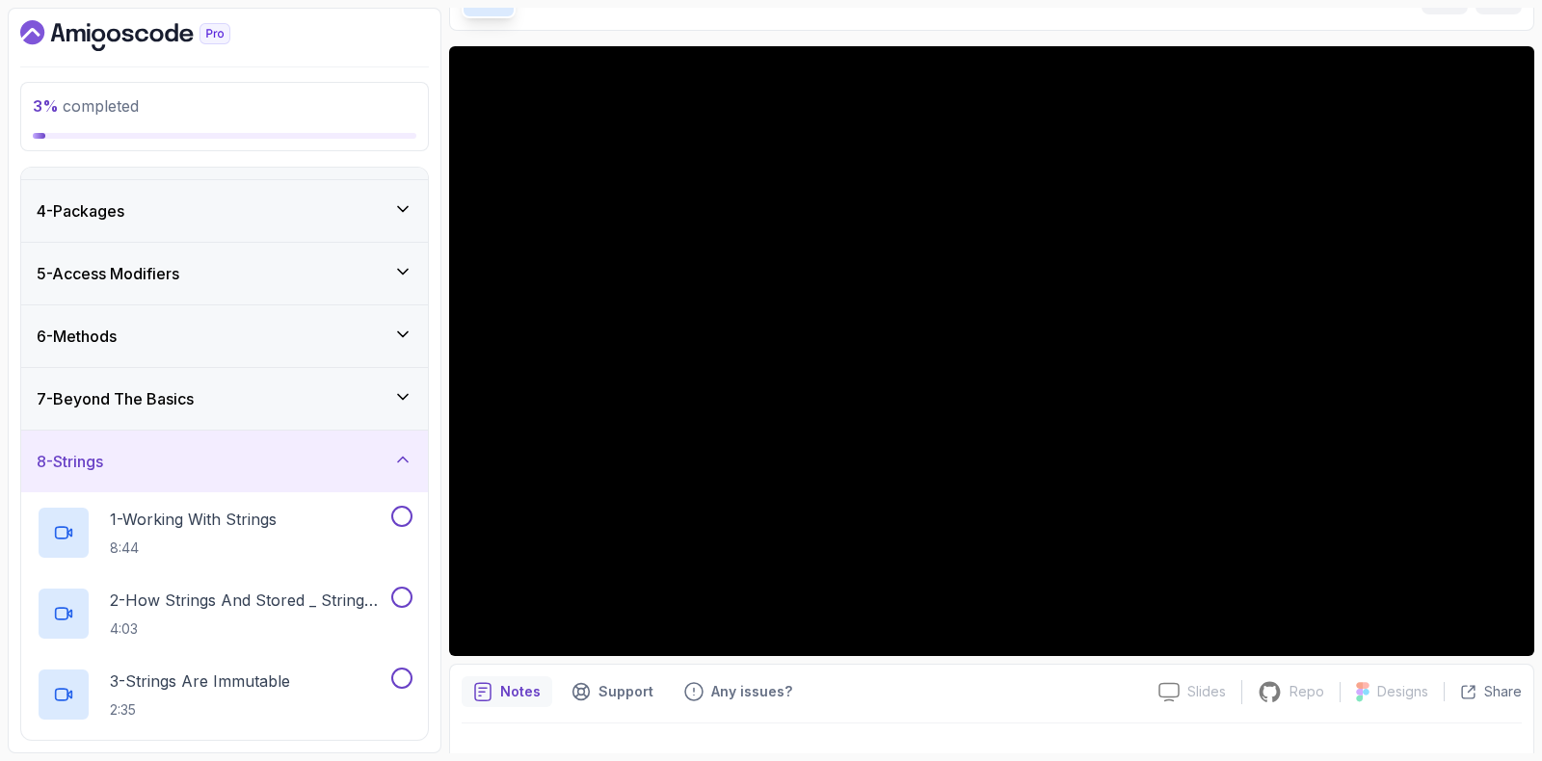
click at [219, 370] on div "7 - Beyond The Basics" at bounding box center [224, 399] width 407 height 62
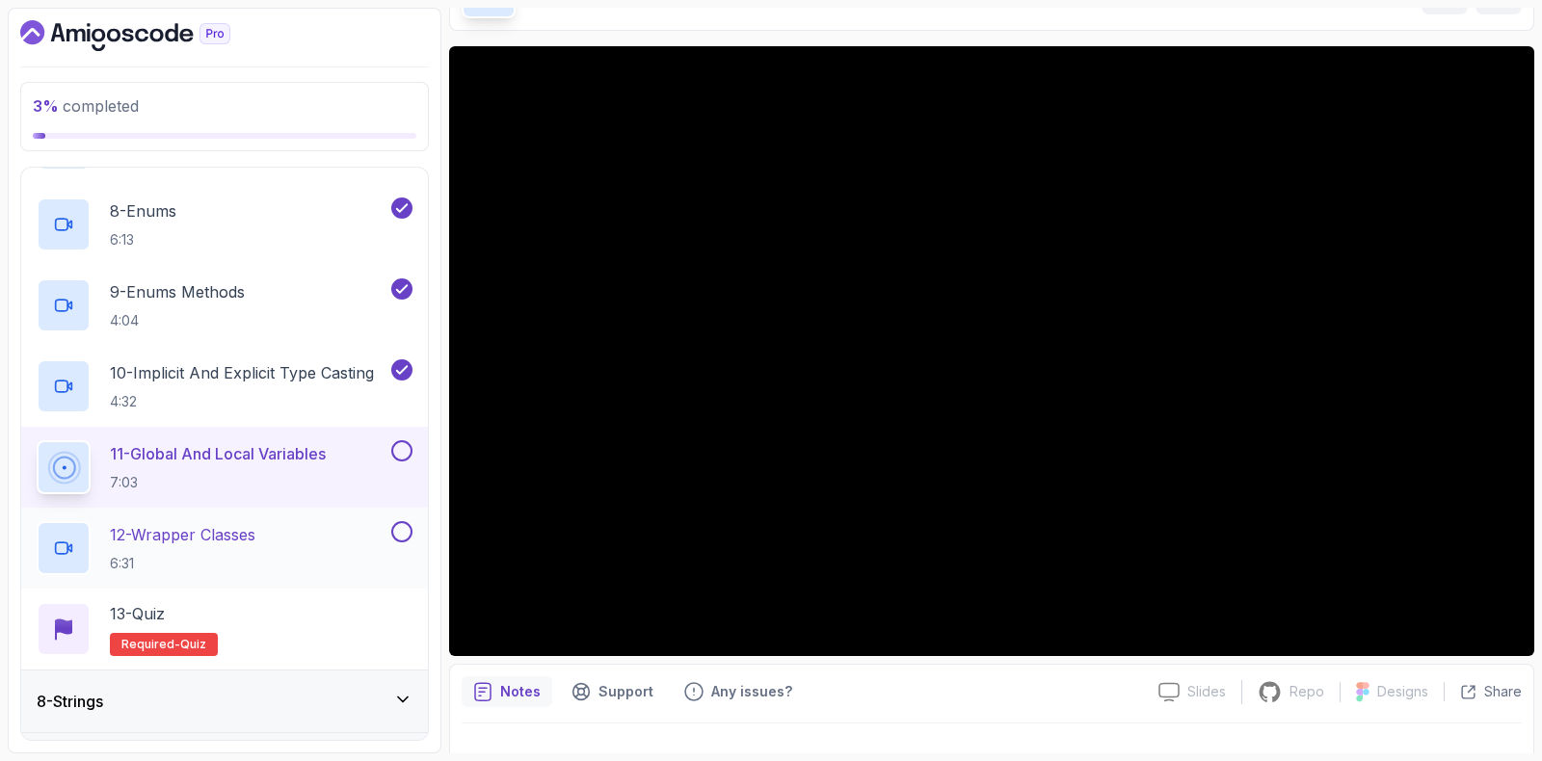
scroll to position [1019, 0]
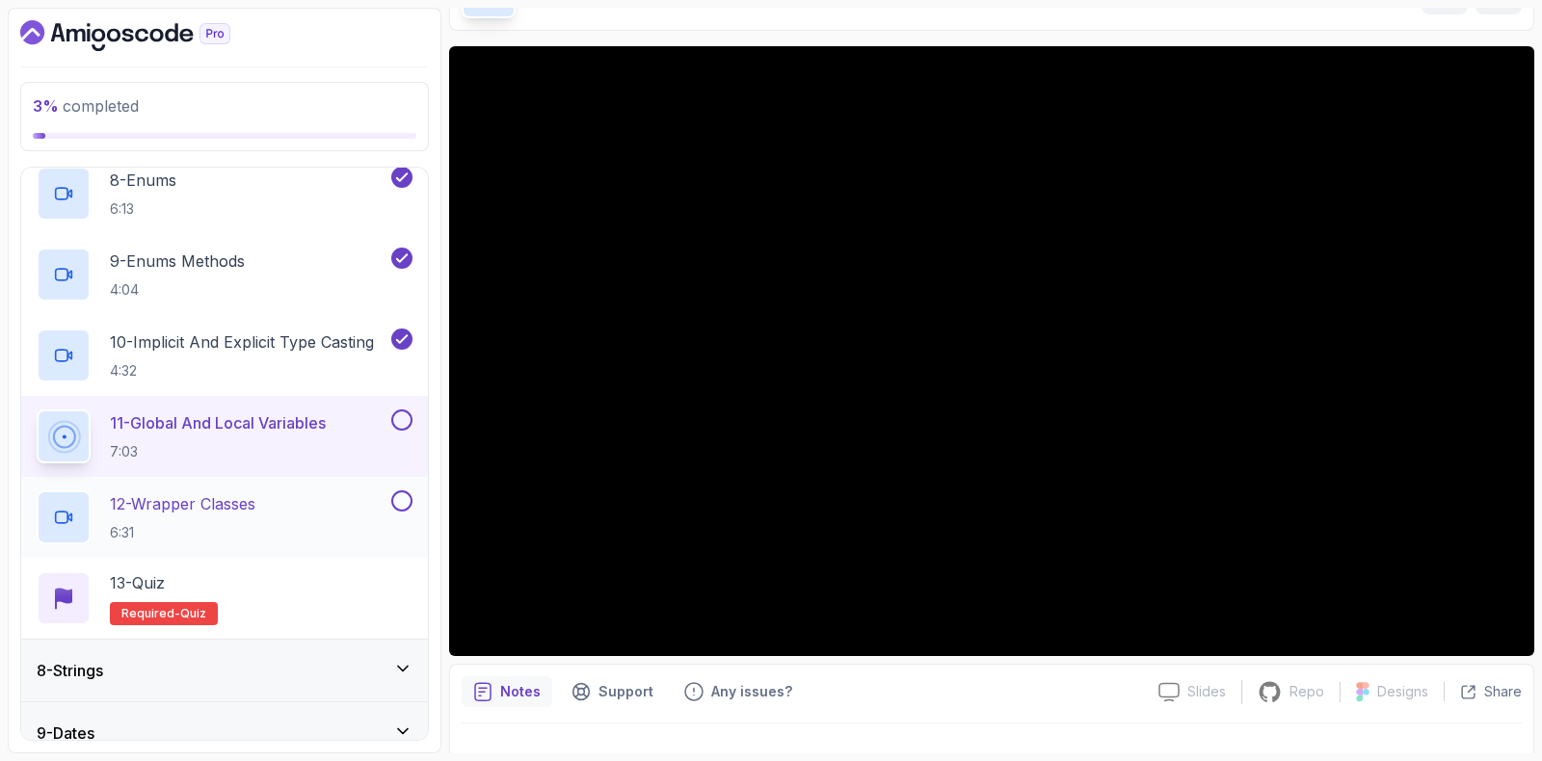
click at [169, 525] on p "6:31" at bounding box center [183, 532] width 146 height 19
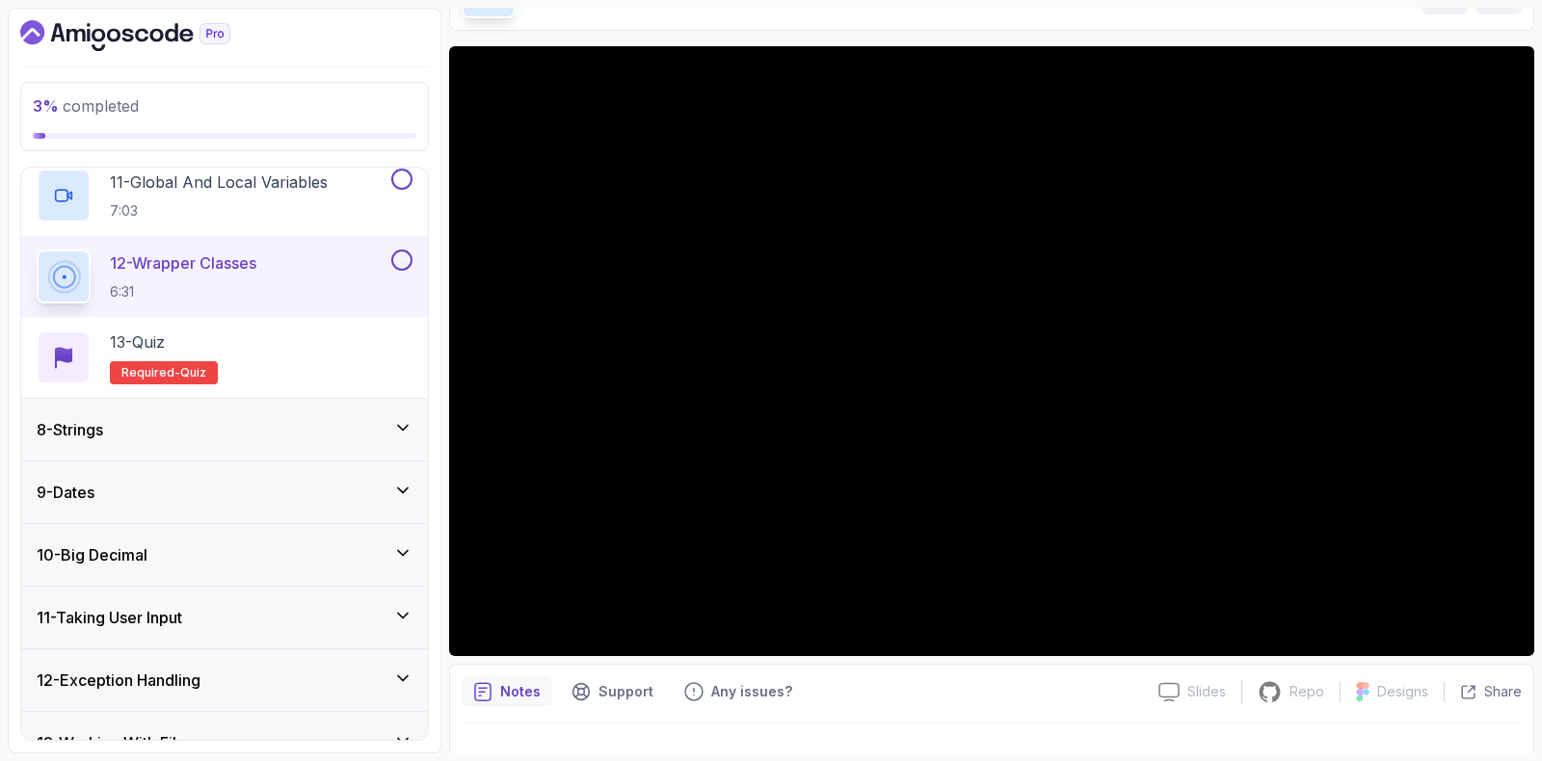
click at [187, 411] on div "8 - Strings" at bounding box center [224, 430] width 407 height 62
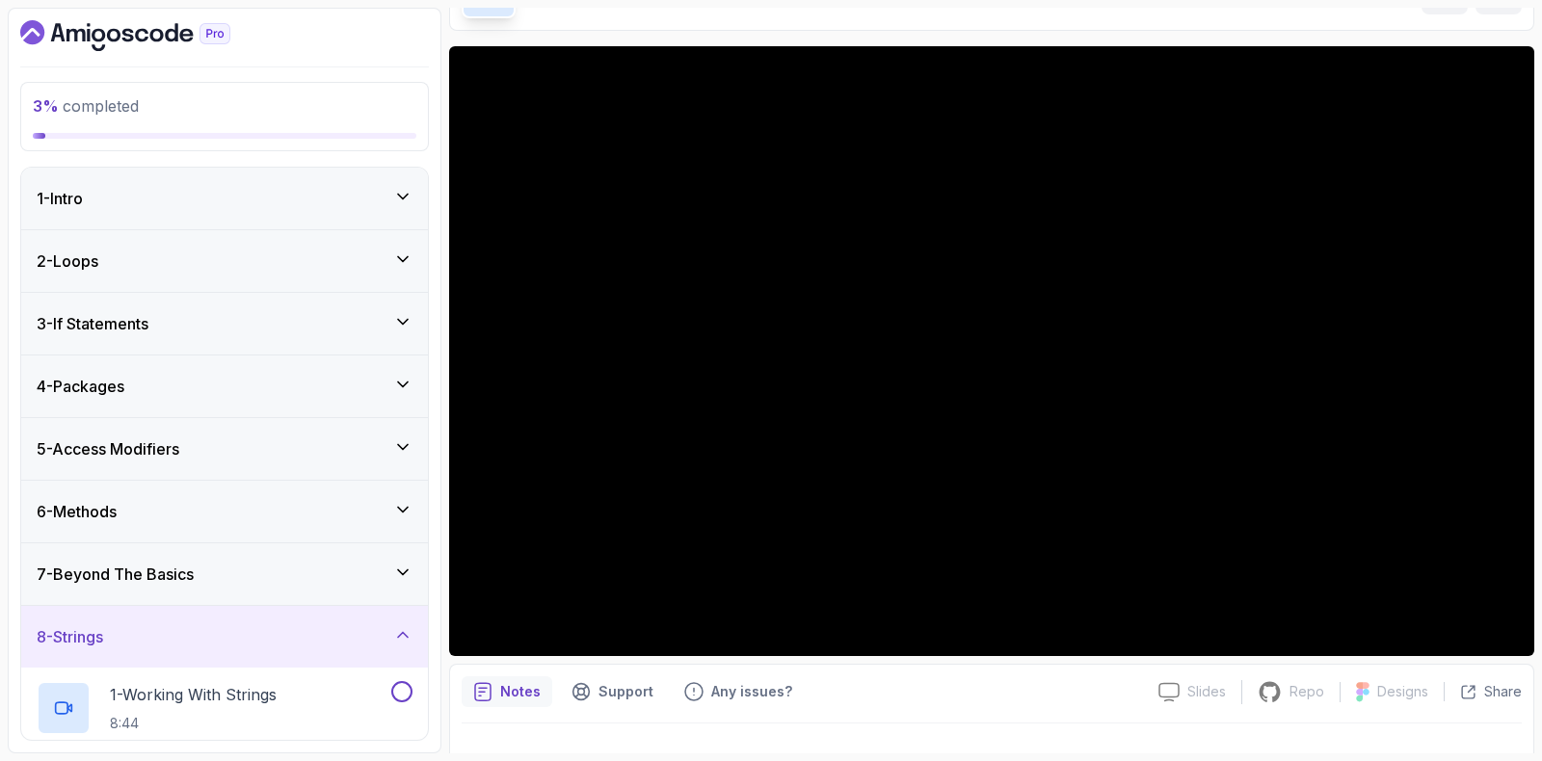
click at [84, 628] on h3 "8 - Strings" at bounding box center [70, 636] width 66 height 23
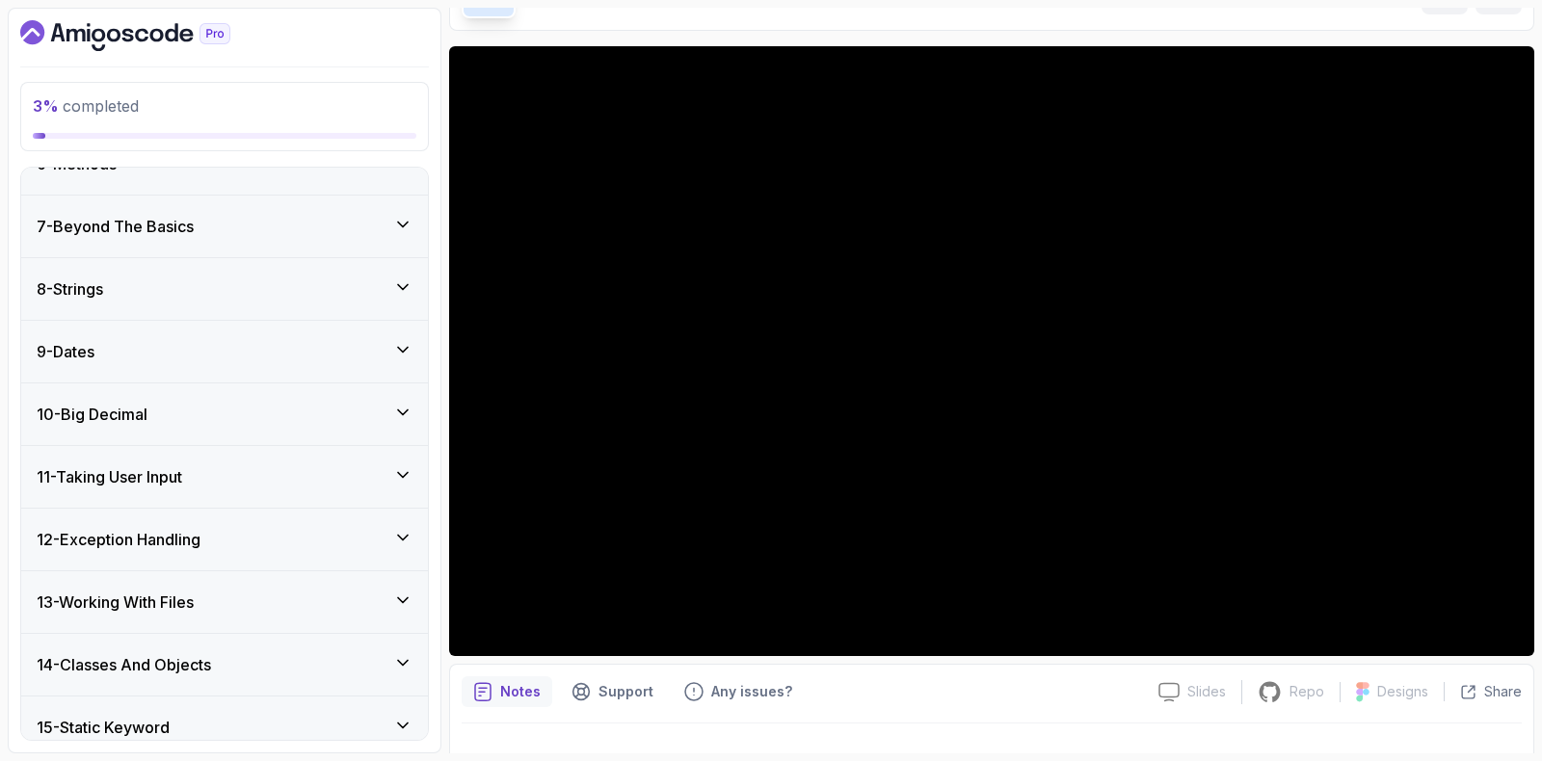
scroll to position [343, 0]
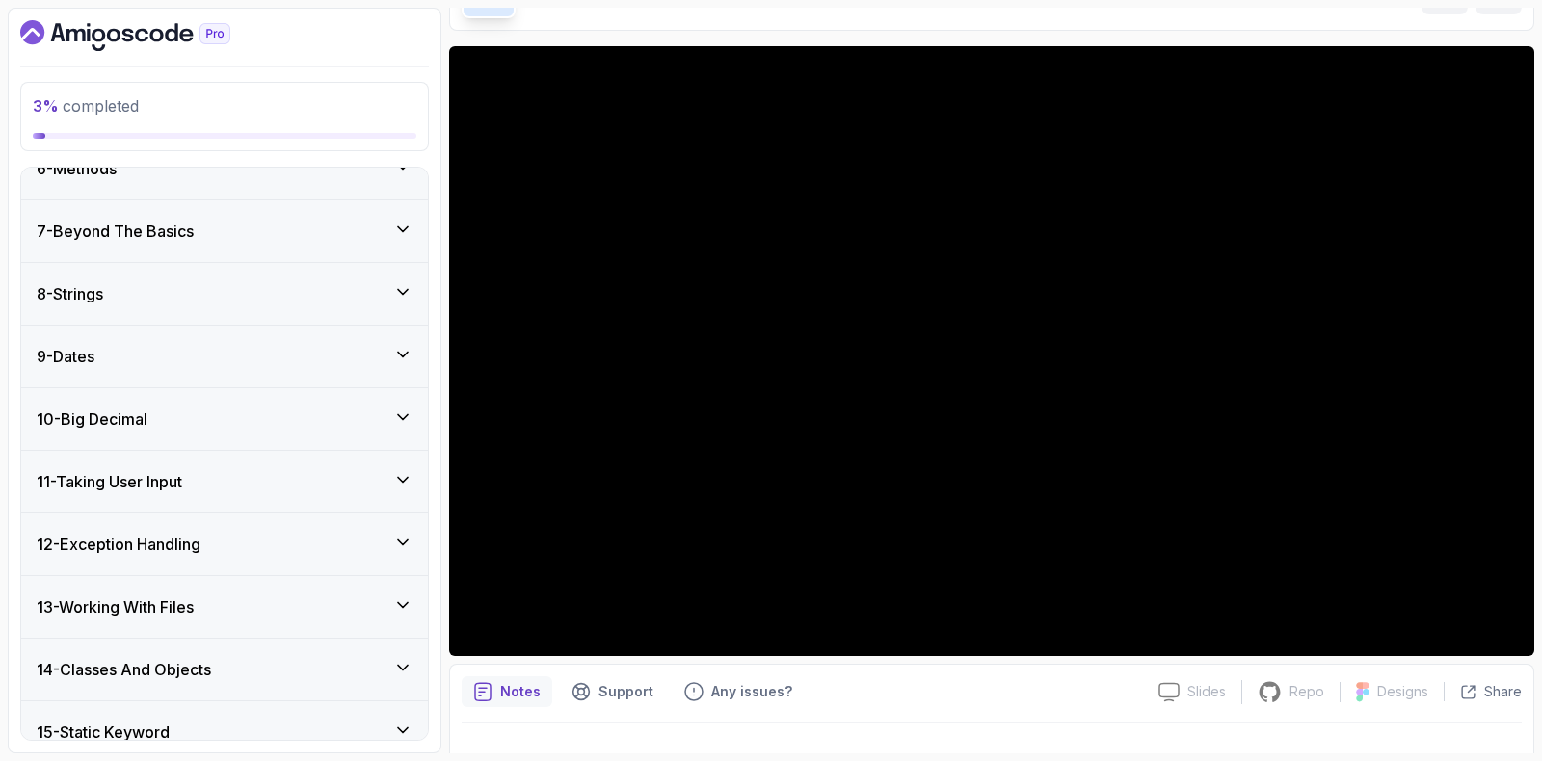
click at [107, 233] on h3 "7 - Beyond The Basics" at bounding box center [115, 231] width 157 height 23
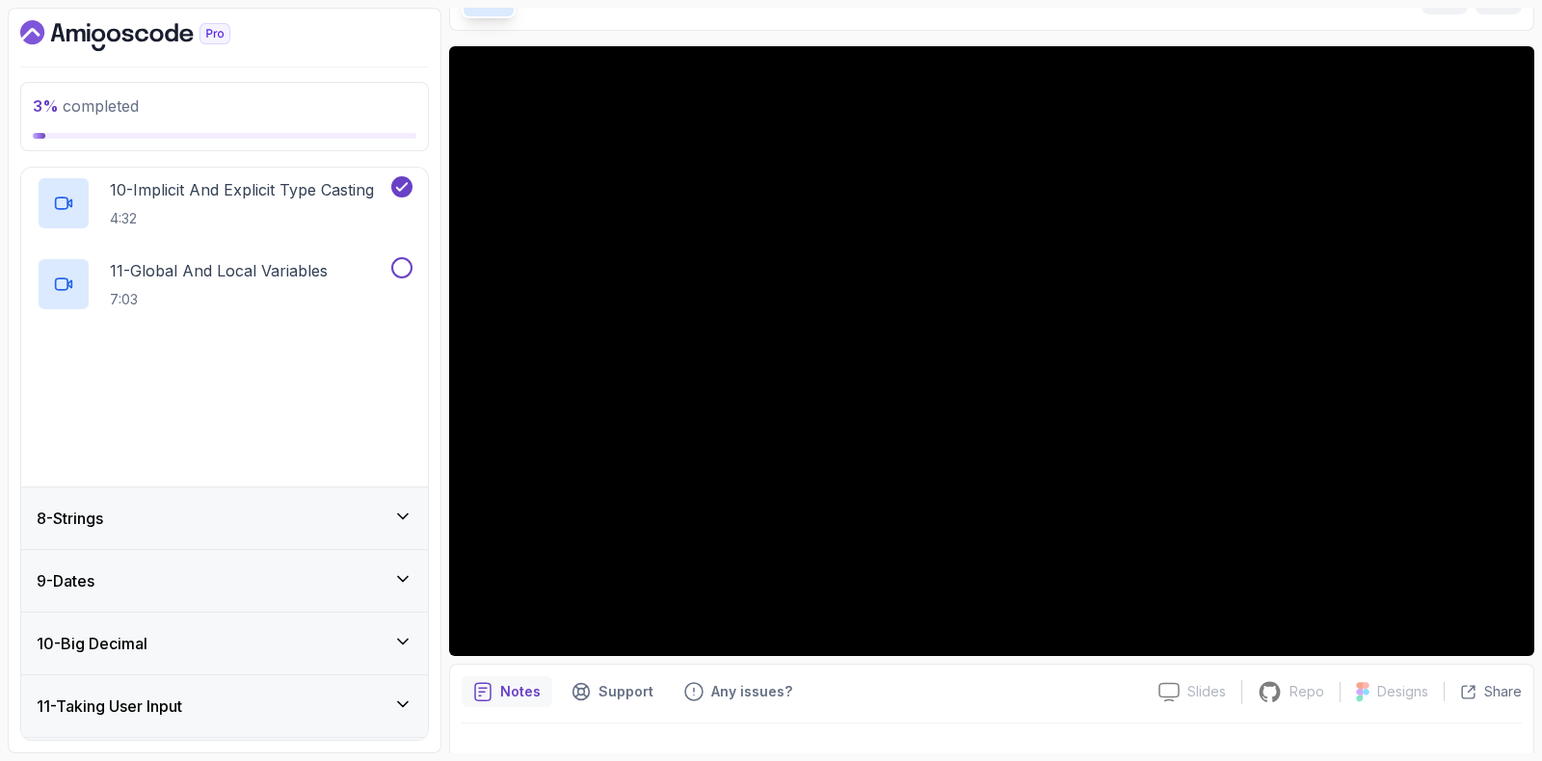
scroll to position [1170, 0]
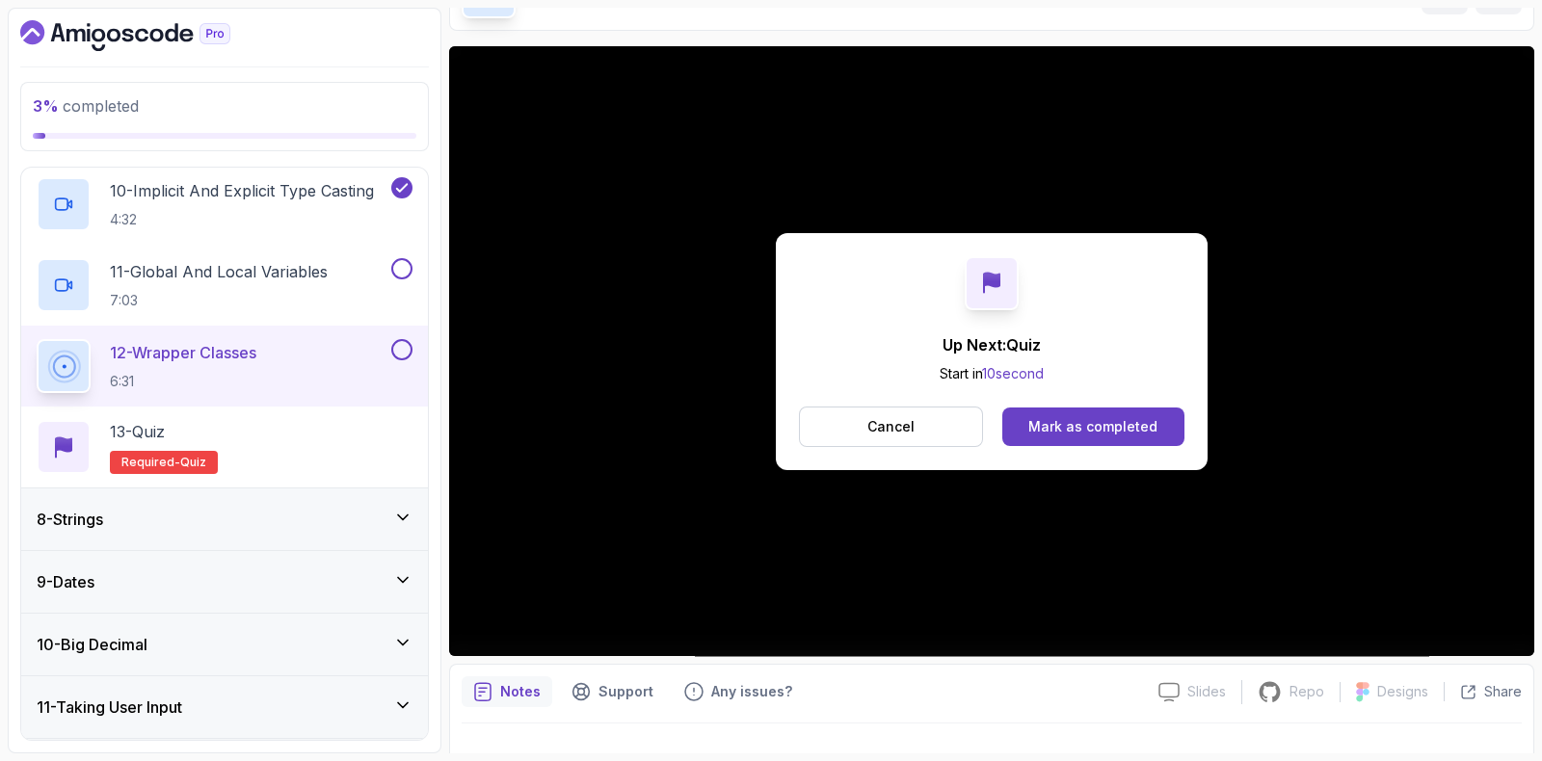
click at [411, 345] on button at bounding box center [401, 349] width 21 height 21
click at [1070, 423] on div "Mark as completed" at bounding box center [1092, 426] width 129 height 19
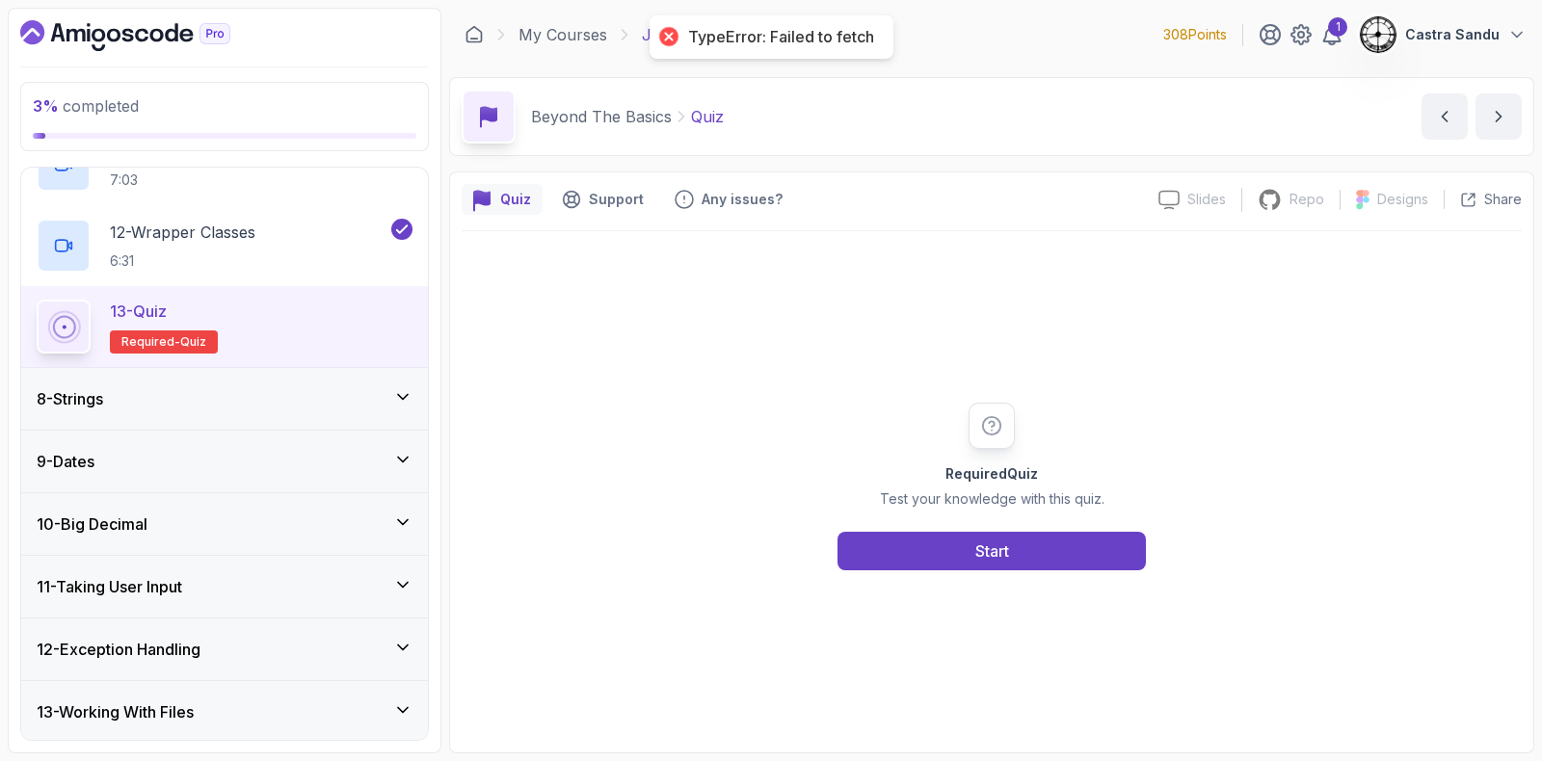
click at [162, 395] on div "8 - Strings" at bounding box center [225, 398] width 376 height 23
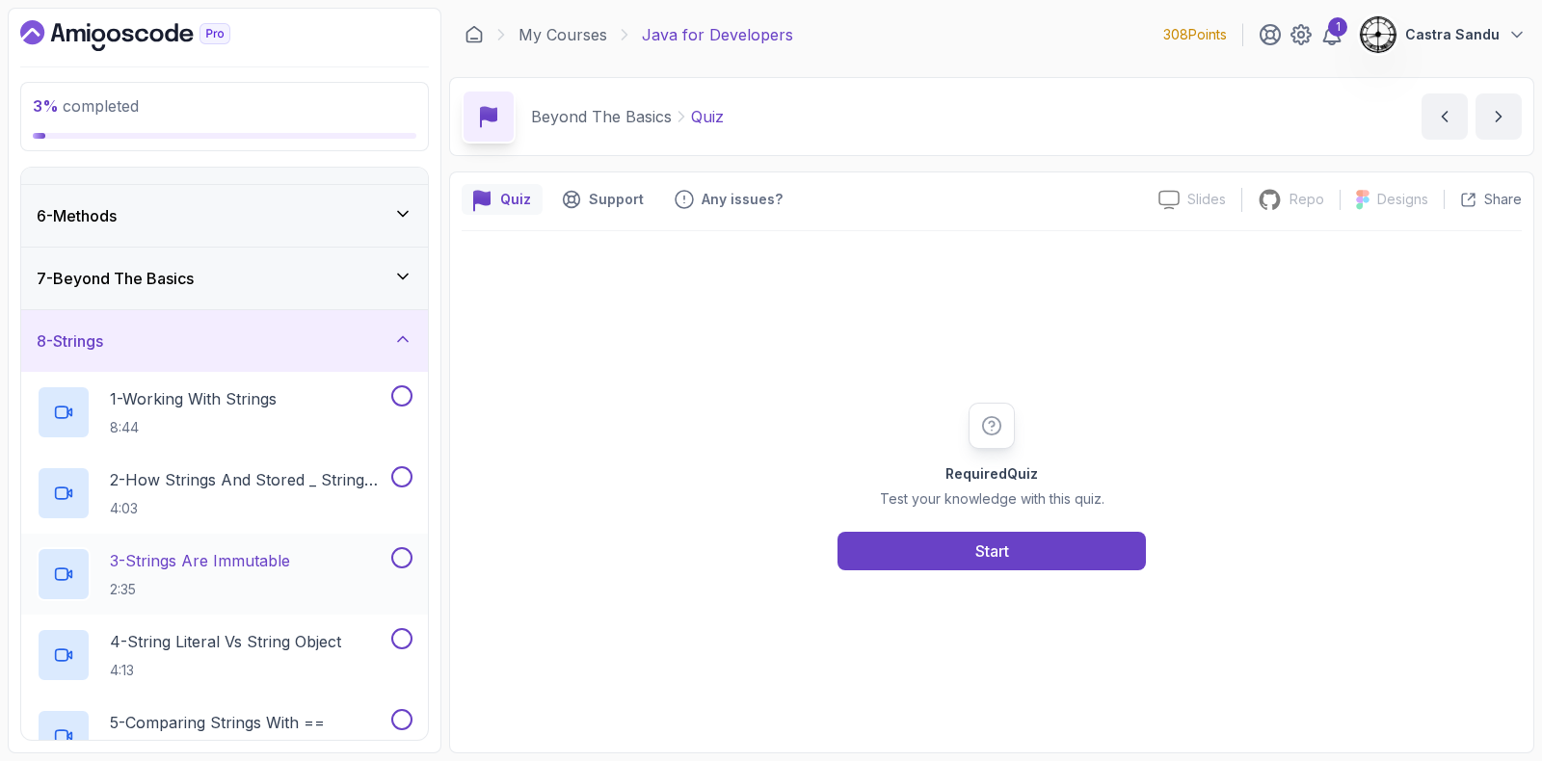
scroll to position [416, 0]
